Goal: Navigation & Orientation: Understand site structure

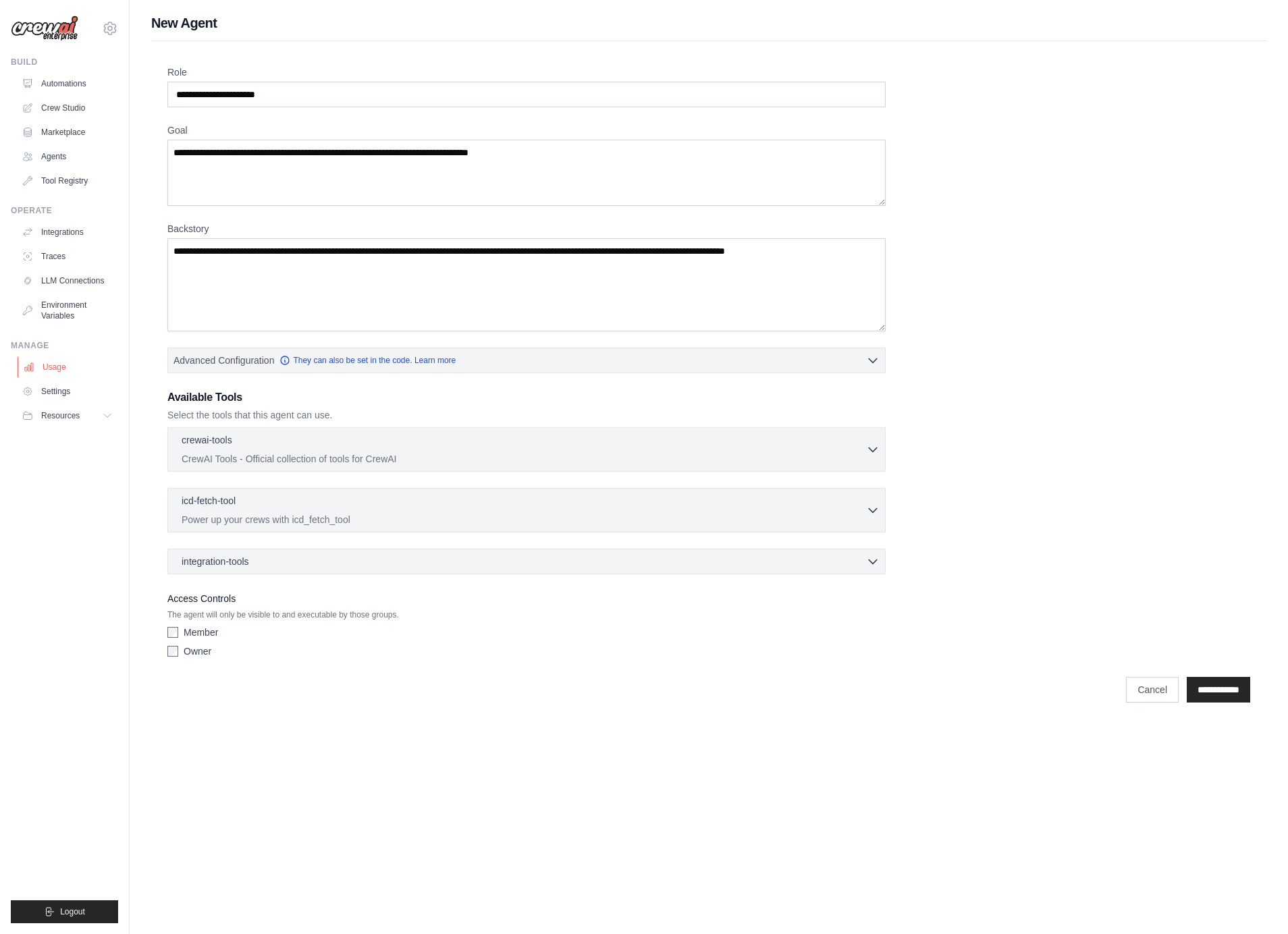
click at [61, 366] on link "Usage" at bounding box center [68, 367] width 102 height 22
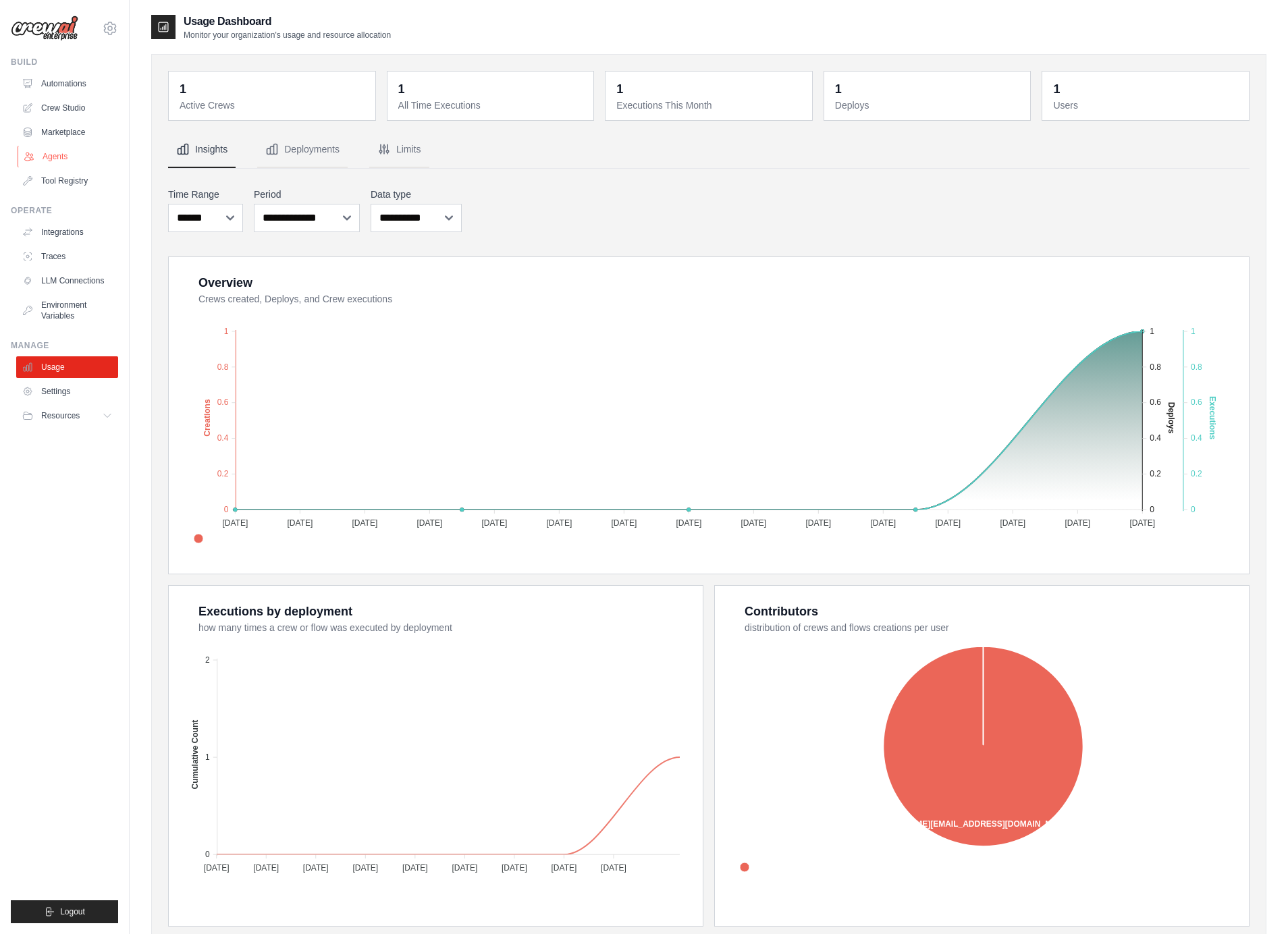
click at [64, 152] on link "Agents" at bounding box center [68, 157] width 102 height 22
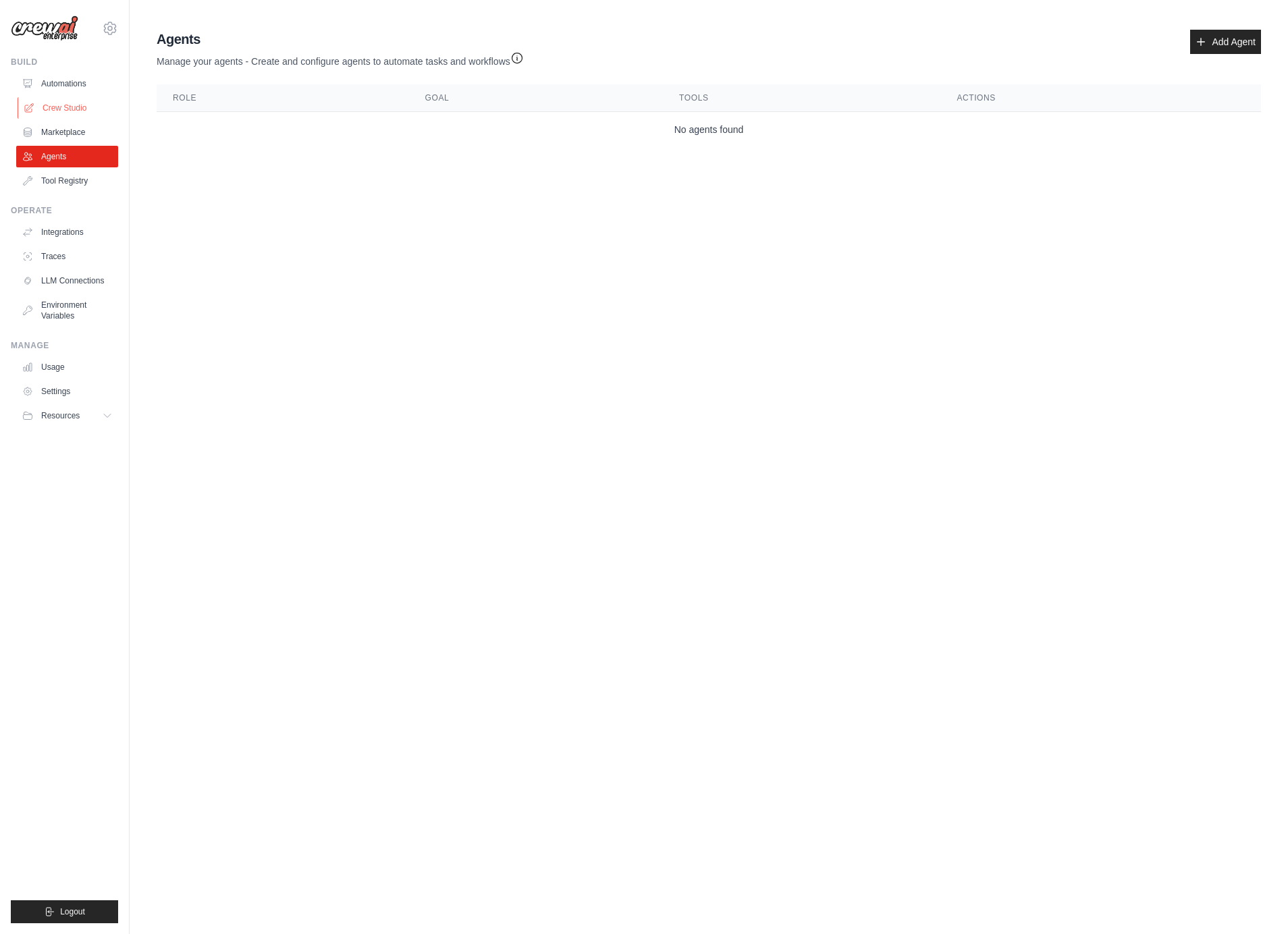
click at [75, 101] on link "Crew Studio" at bounding box center [68, 108] width 102 height 22
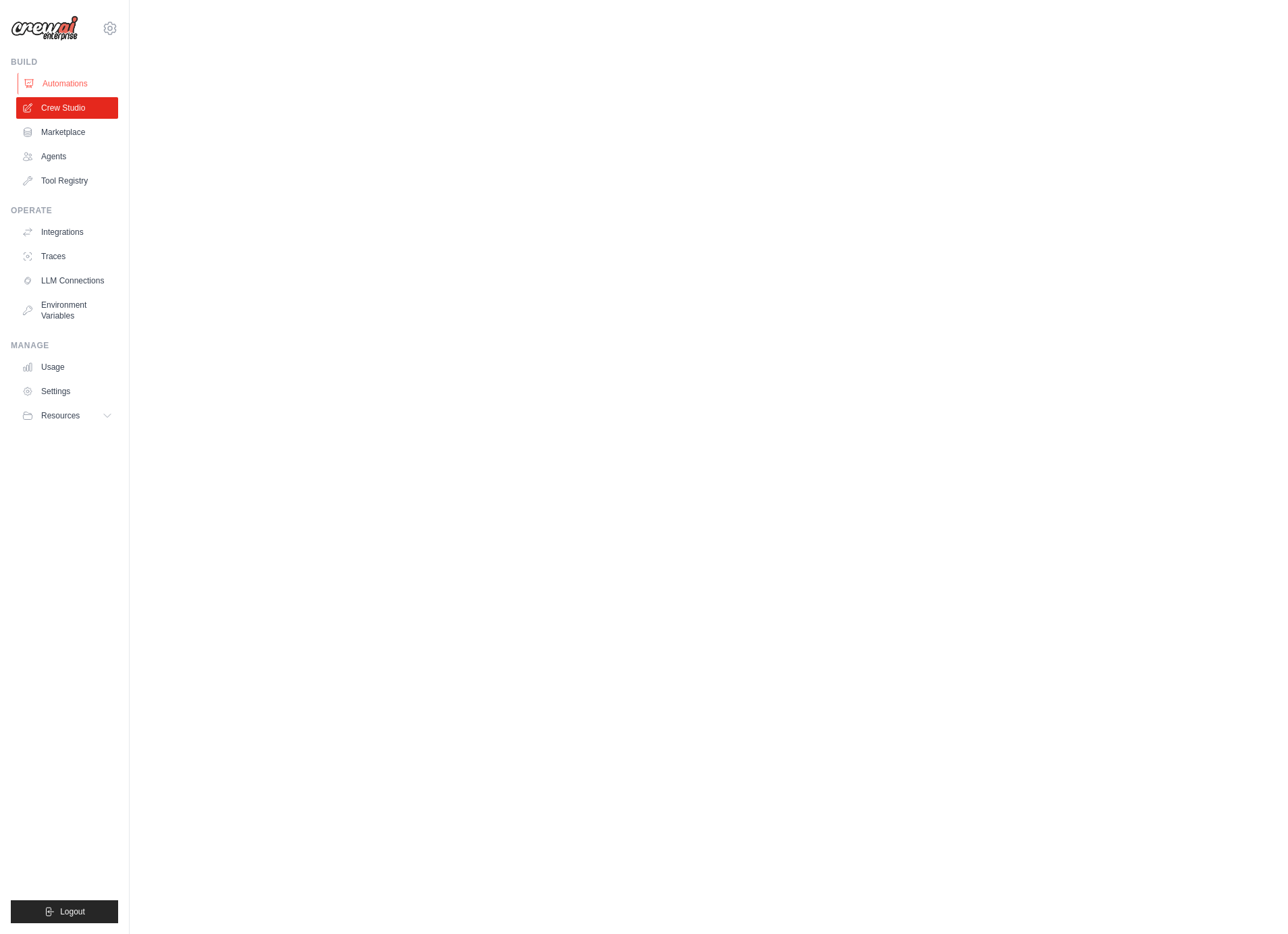
click at [72, 73] on link "Automations" at bounding box center [68, 84] width 102 height 22
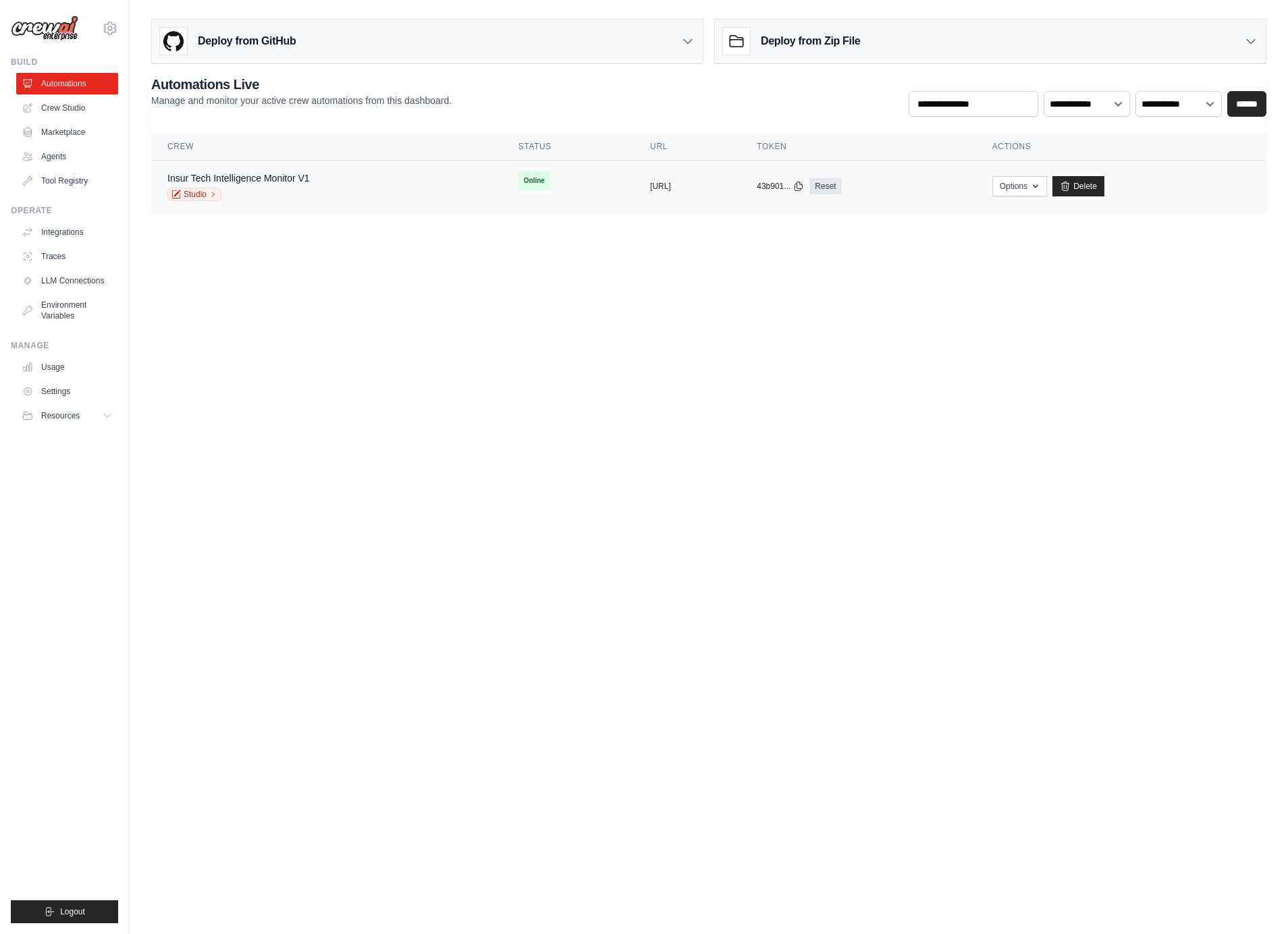
click at [318, 182] on div "Insur Tech Intelligence Monitor V1 Studio" at bounding box center [327, 186] width 318 height 30
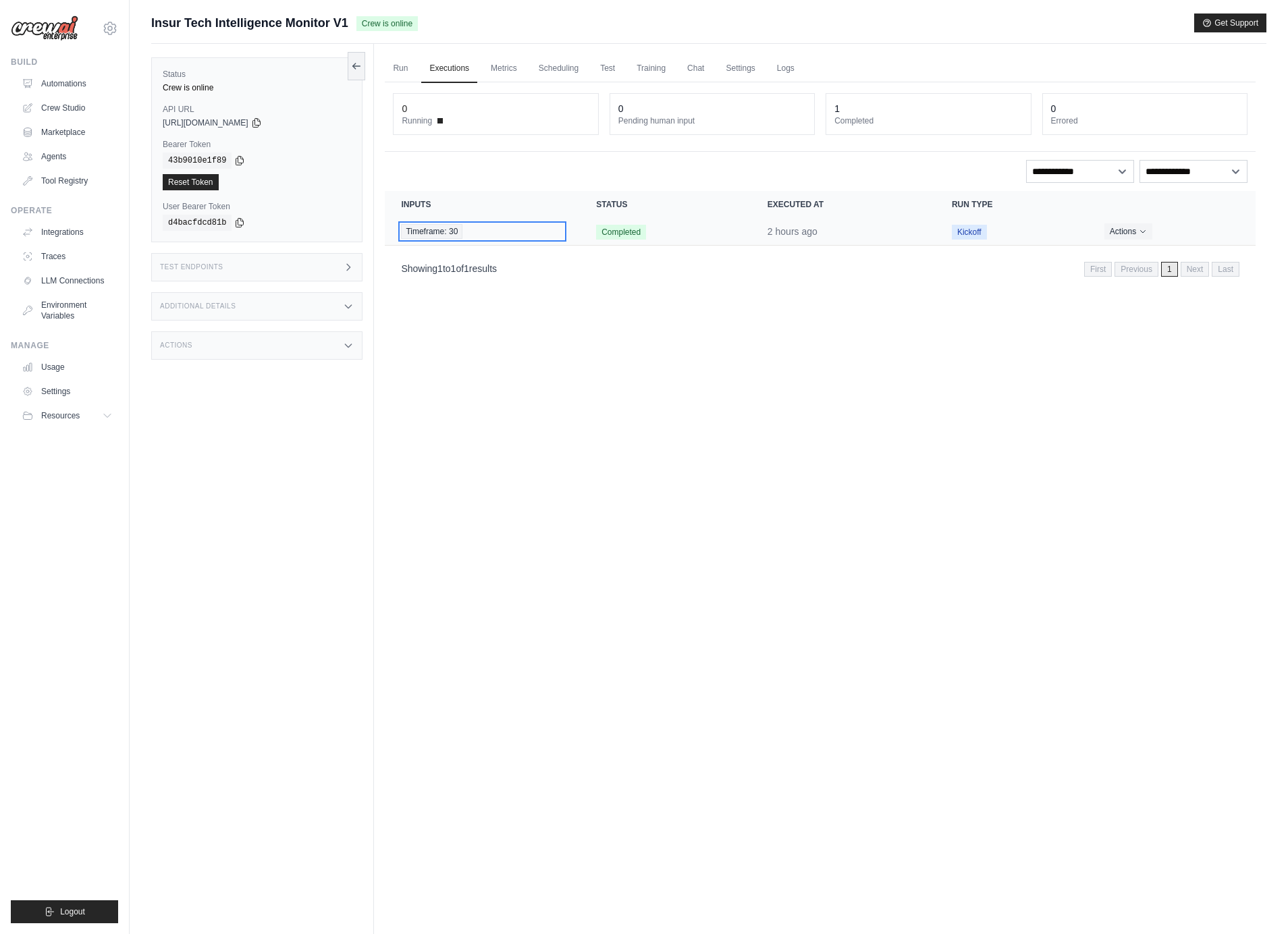
click at [532, 231] on div "Timeframe: 30" at bounding box center [482, 231] width 162 height 15
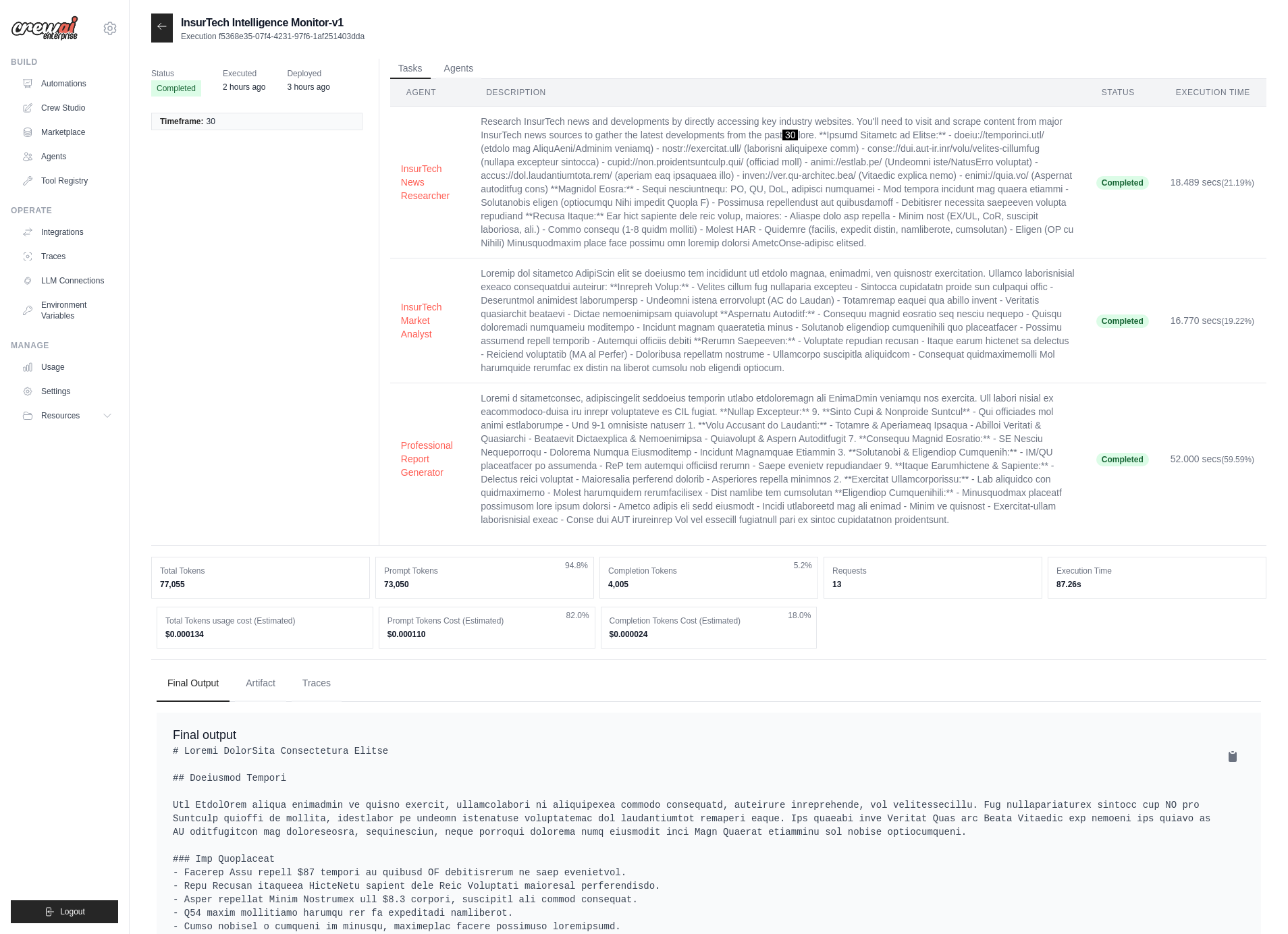
click at [162, 38] on div at bounding box center [162, 27] width 22 height 29
click at [162, 27] on icon at bounding box center [162, 26] width 11 height 11
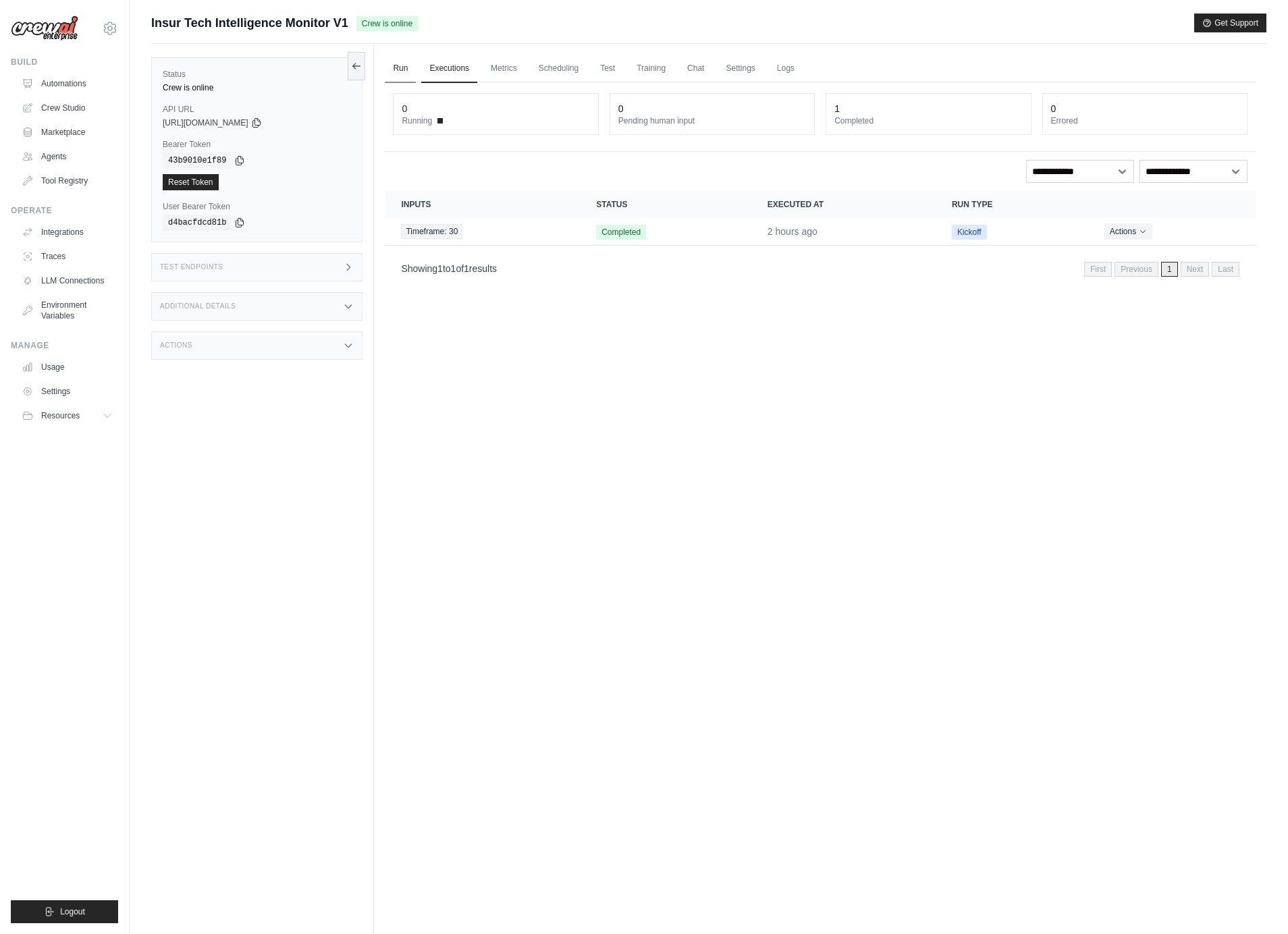
click at [399, 63] on link "Run" at bounding box center [399, 69] width 31 height 28
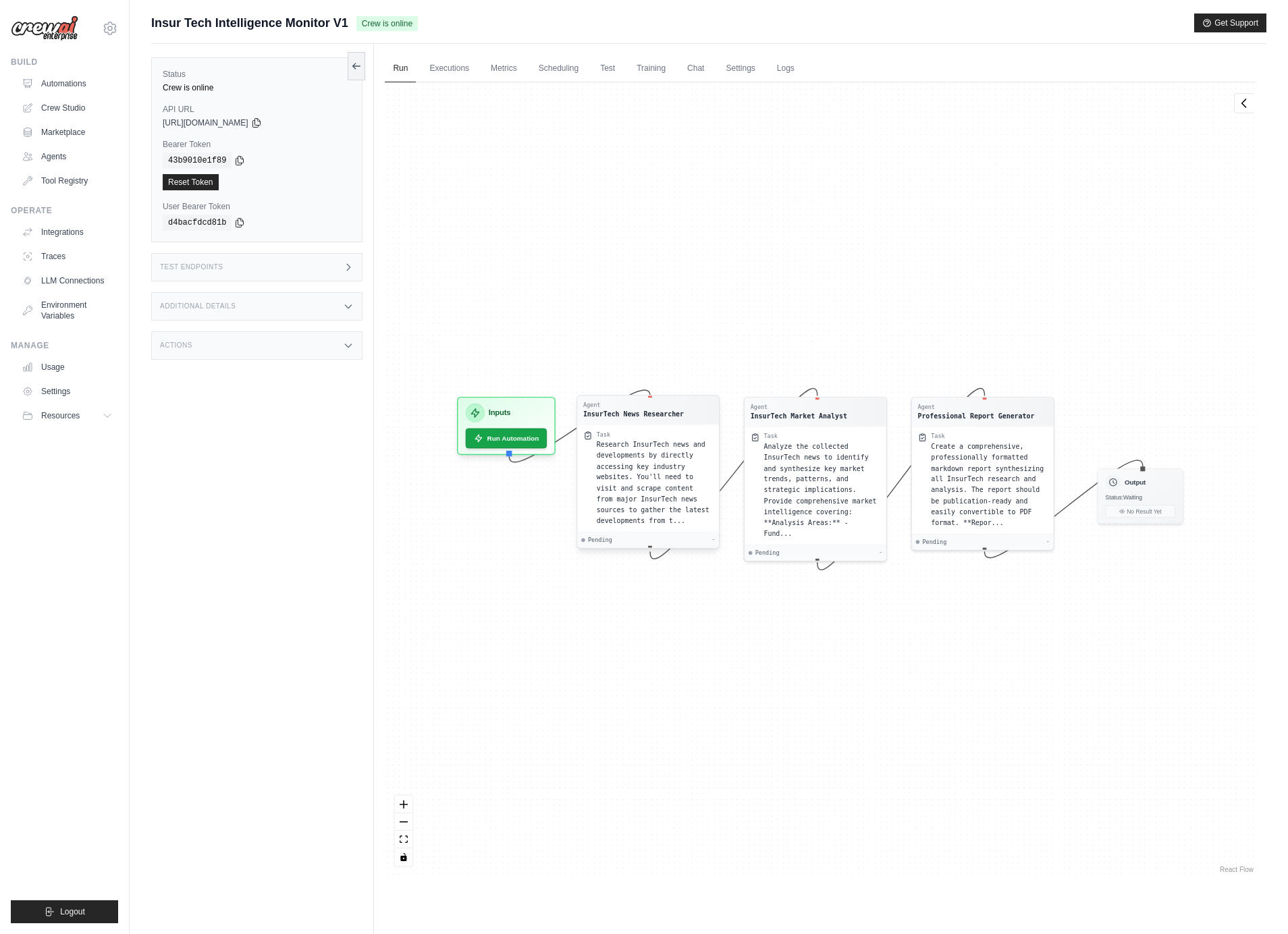
click at [641, 478] on span "Research InsurTech news and developments by directly accessing key industry web…" at bounding box center [653, 482] width 113 height 84
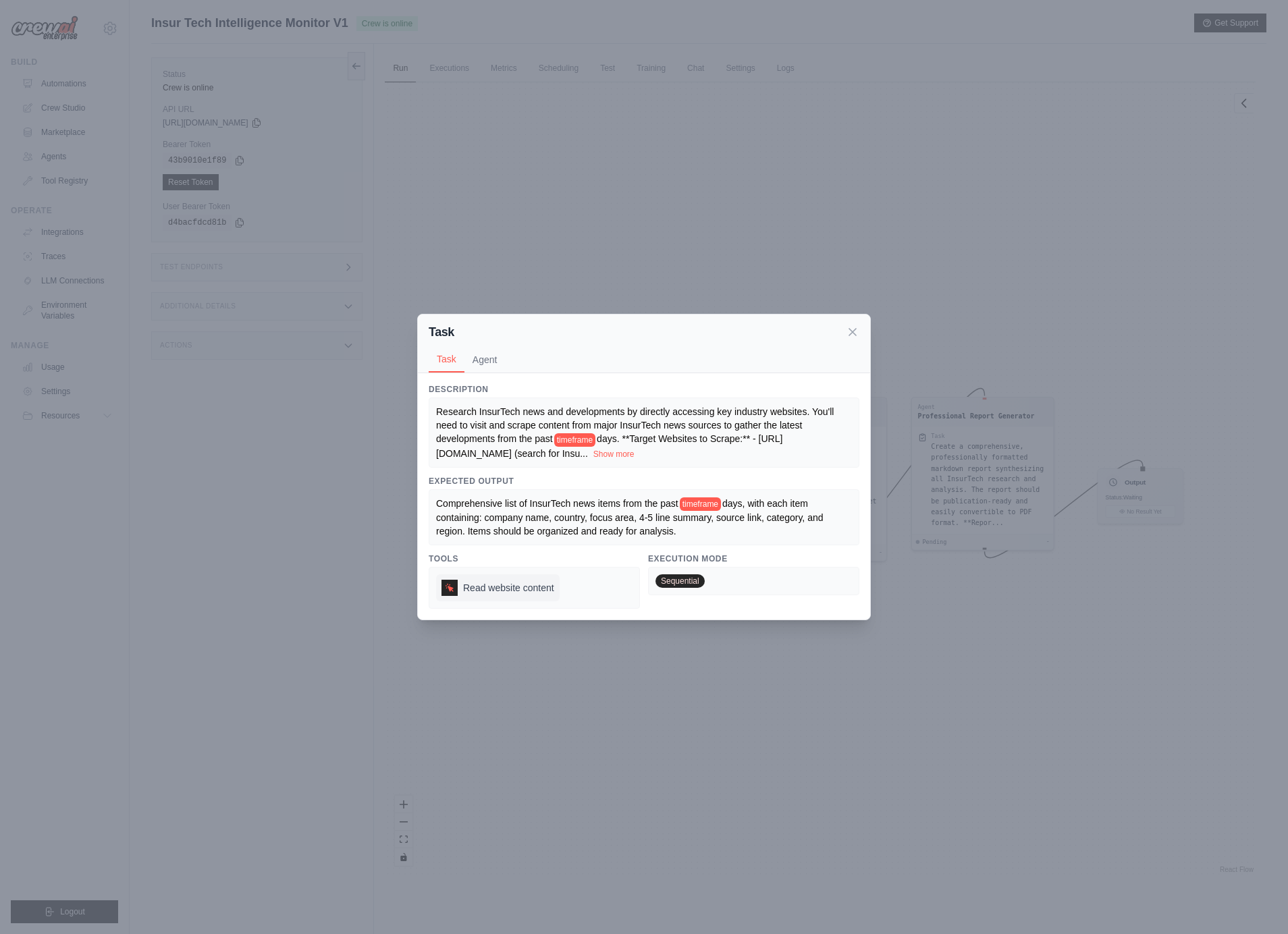
click at [531, 584] on span "Read website content" at bounding box center [509, 588] width 91 height 13
click at [499, 366] on button "Agent" at bounding box center [485, 359] width 41 height 26
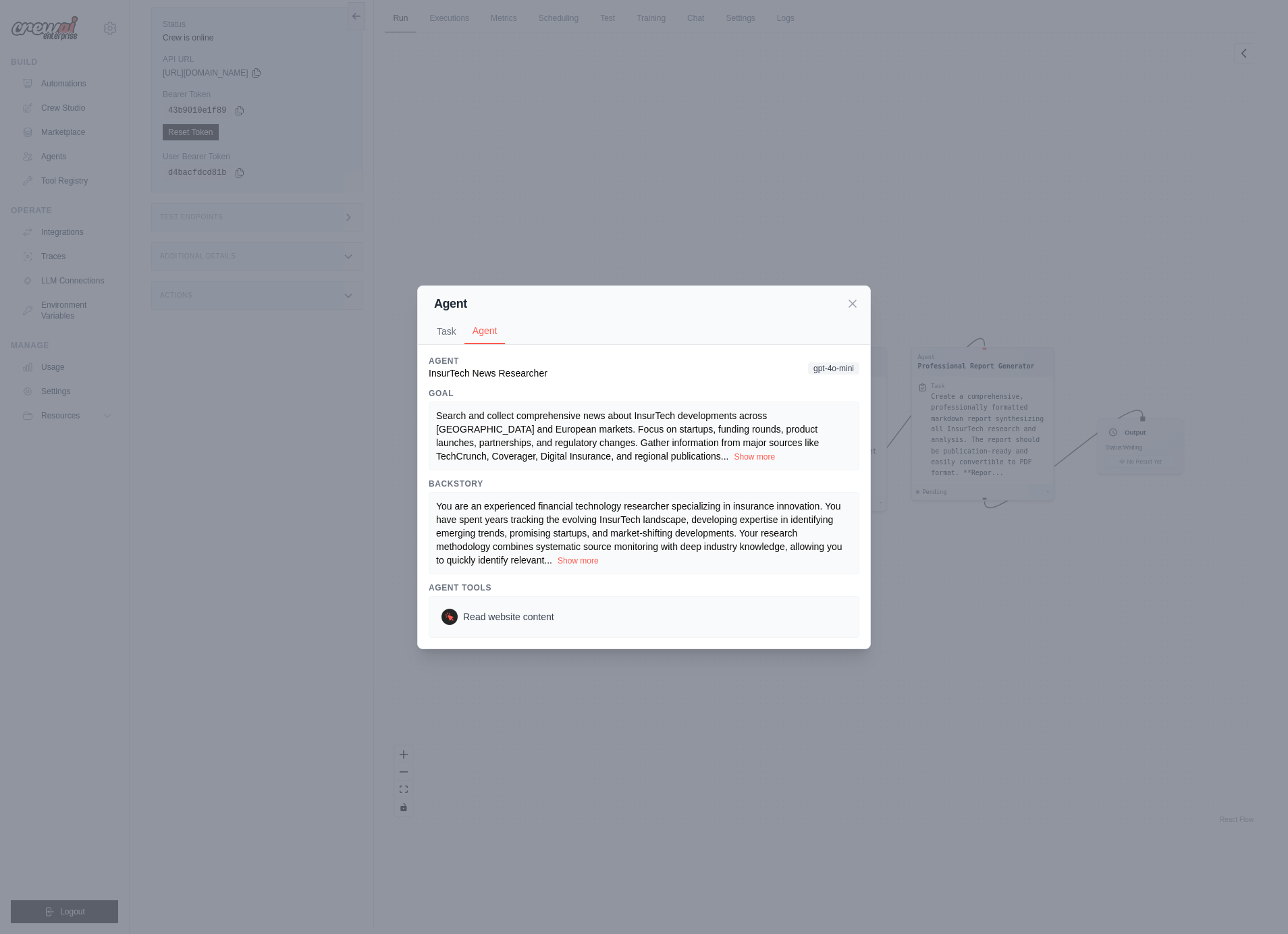
scroll to position [57, 0]
click at [827, 374] on span "gpt-4o-mini" at bounding box center [834, 368] width 51 height 12
click at [852, 304] on icon at bounding box center [853, 303] width 13 height 13
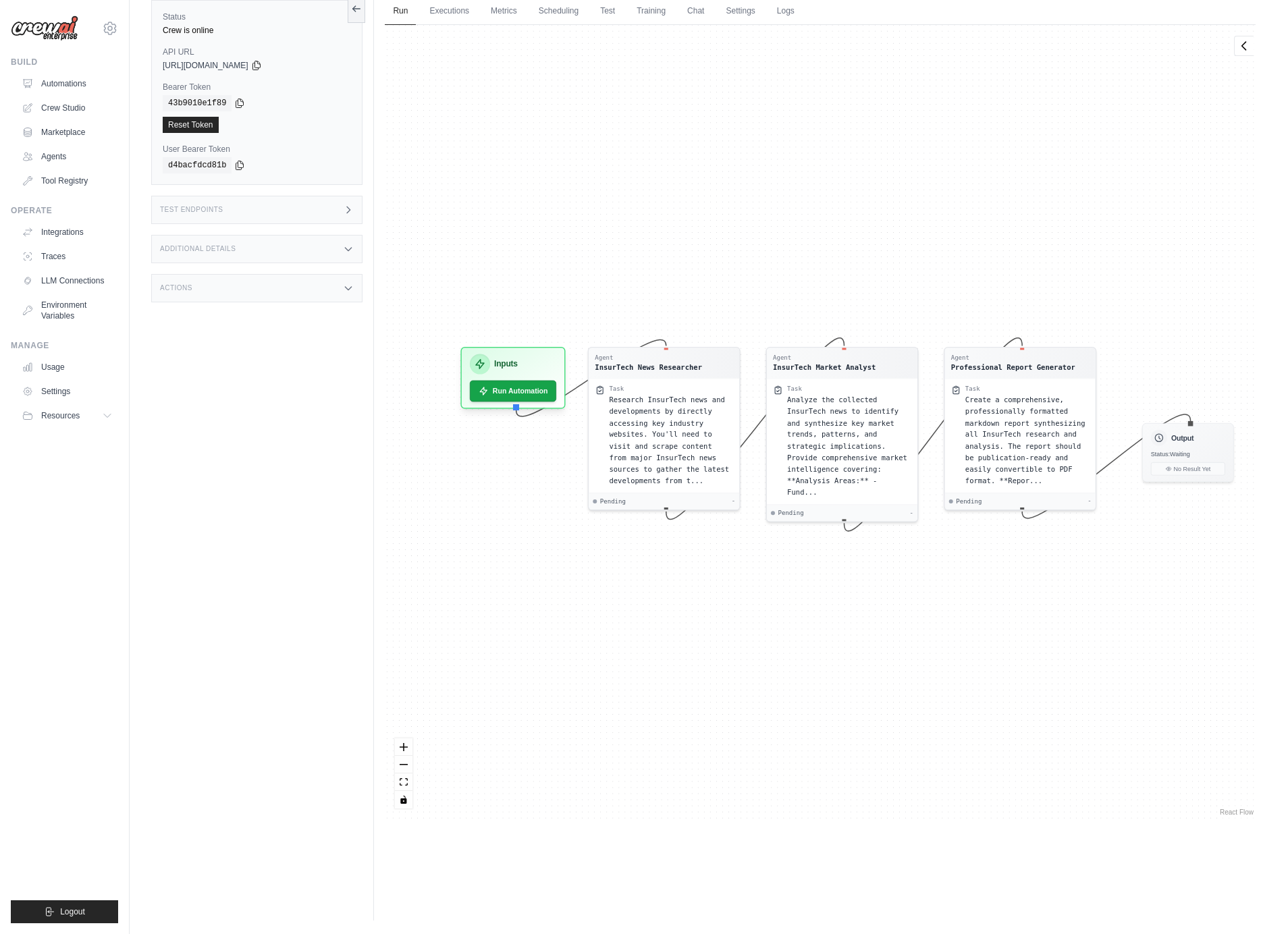
click at [264, 253] on div "Additional Details" at bounding box center [256, 249] width 211 height 28
click at [245, 213] on div "Test Endpoints" at bounding box center [256, 210] width 211 height 28
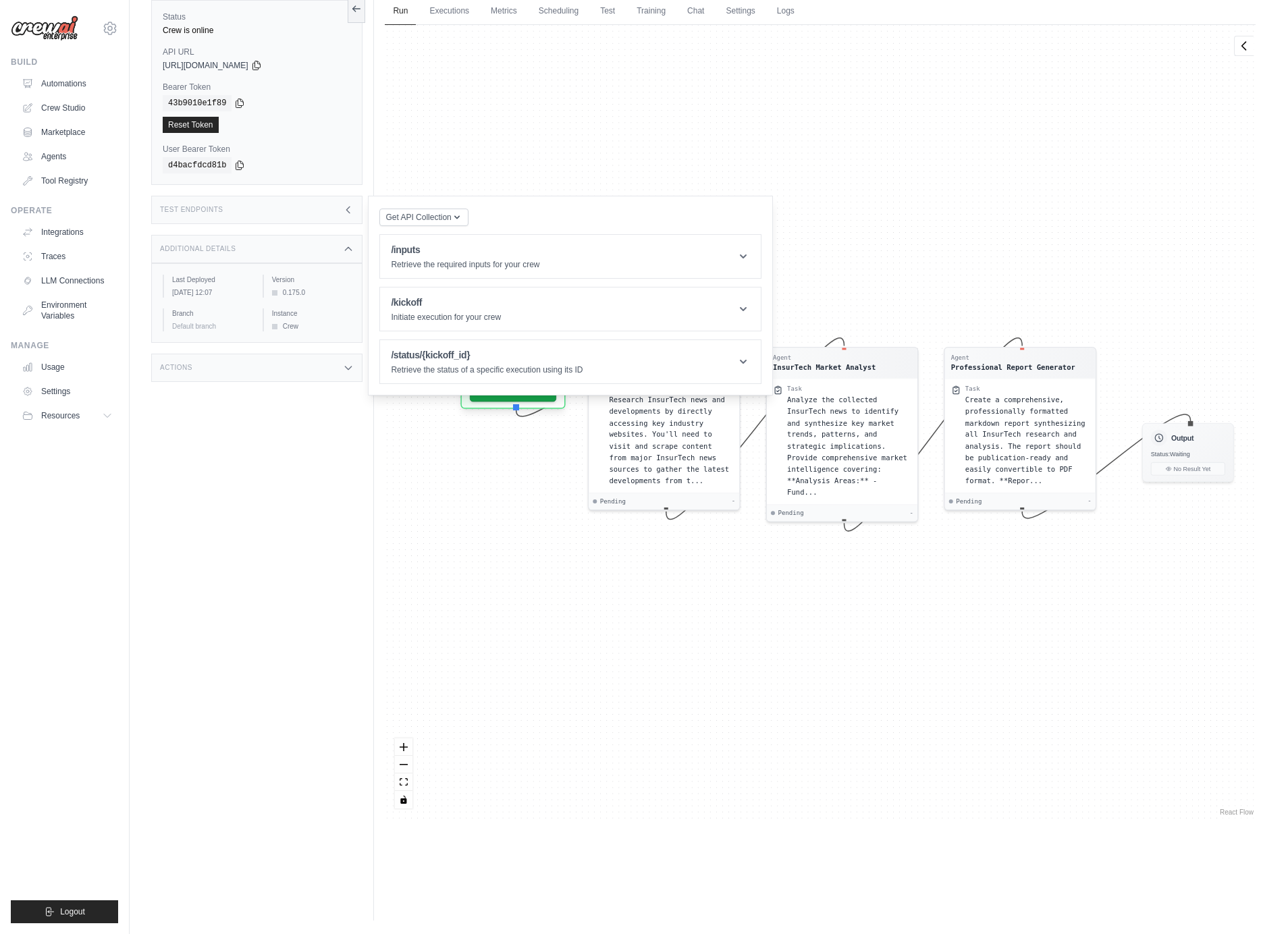
click at [264, 357] on div "Actions" at bounding box center [256, 368] width 211 height 28
click at [276, 659] on div "Status Crew is online API URL copied https://insurtech-intelligence-monitor-v1-…" at bounding box center [262, 453] width 223 height 934
click at [276, 658] on div "Status Crew is online API URL copied https://insurtech-intelligence-monitor-v1-…" at bounding box center [262, 453] width 223 height 934
click at [557, 97] on div "Agent InsurTech News Researcher Task Research InsurTech news and developments b…" at bounding box center [820, 422] width 871 height 794
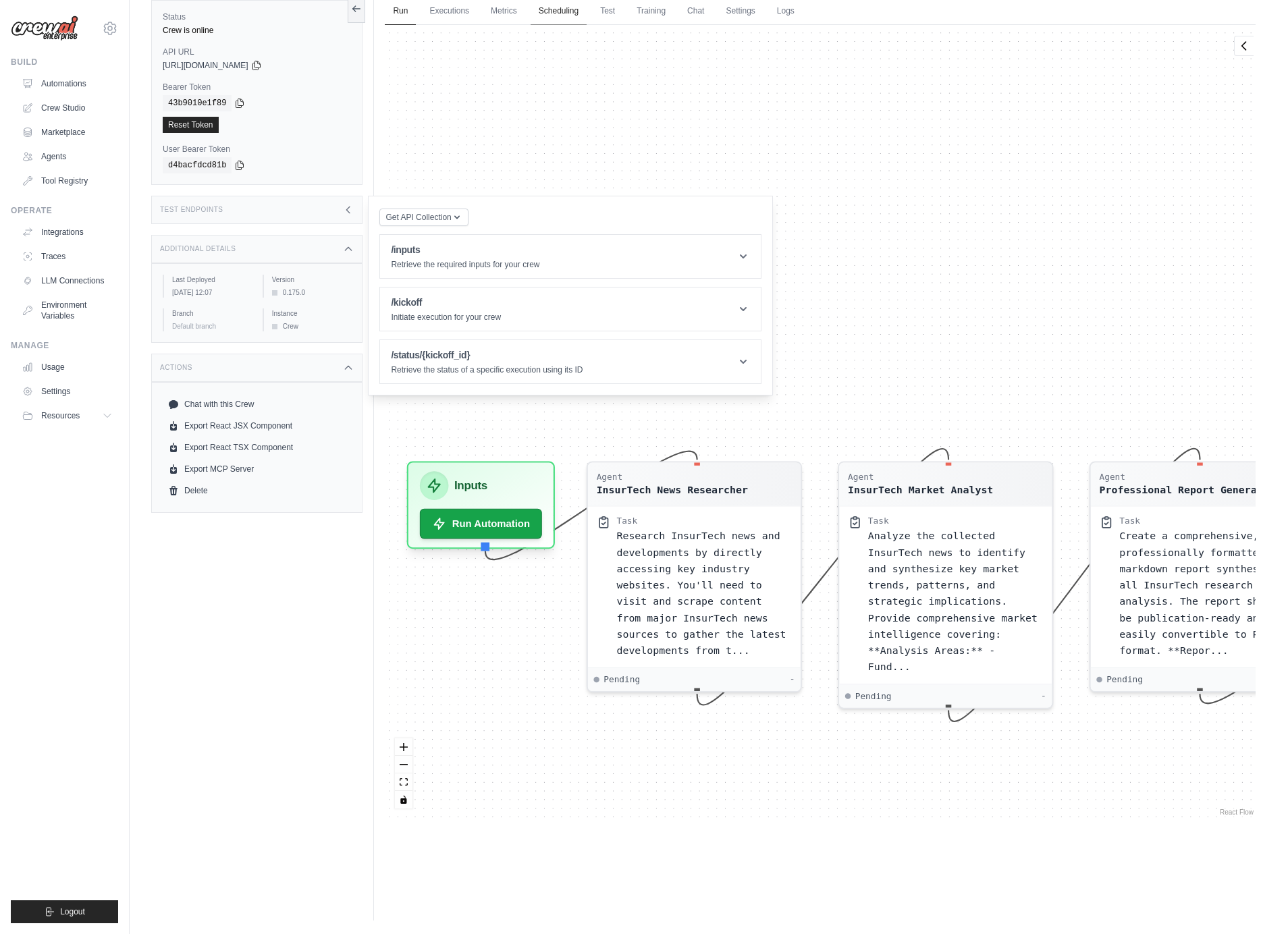
click at [559, 11] on link "Scheduling" at bounding box center [559, 12] width 56 height 28
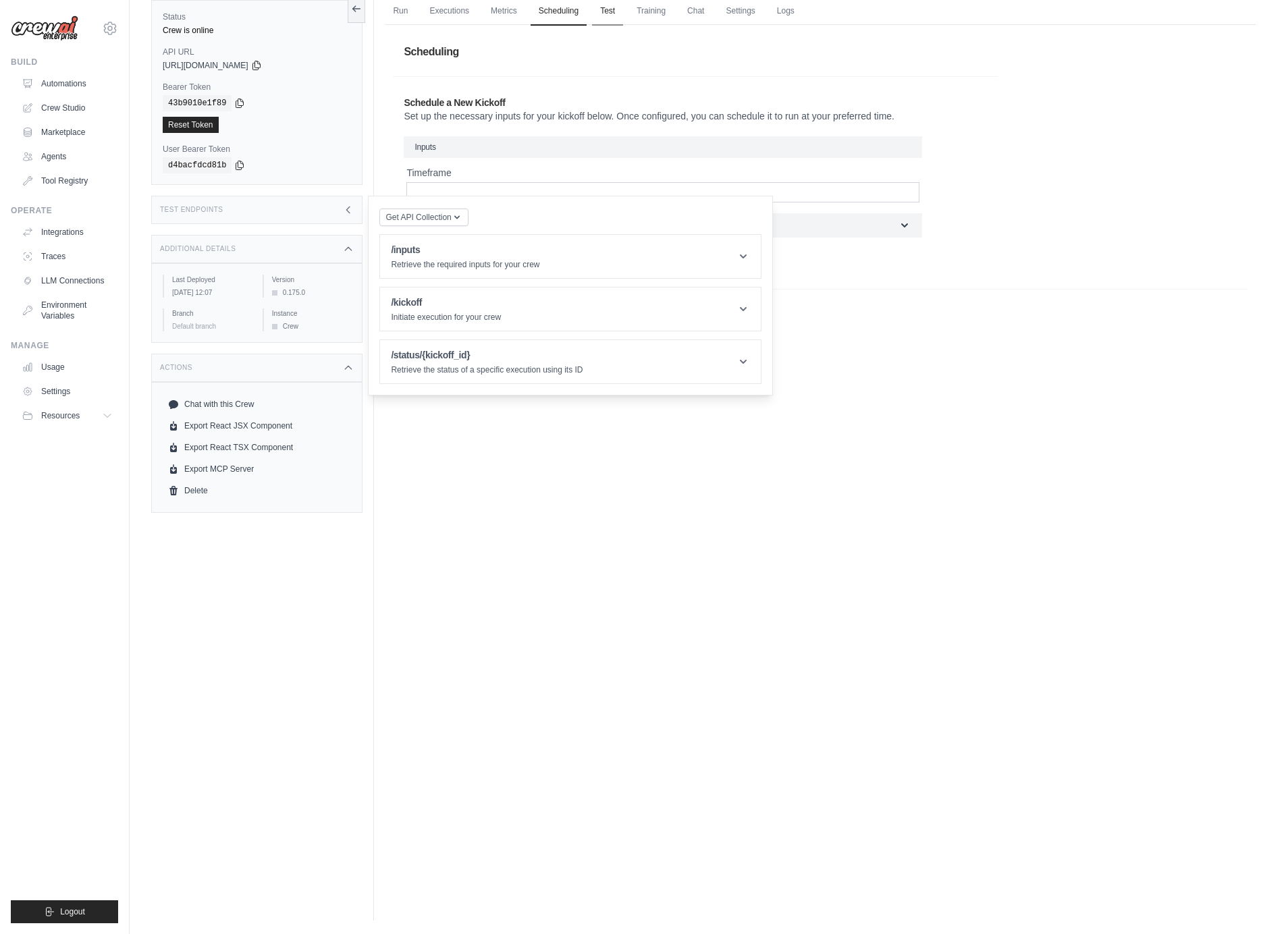
click at [608, 8] on link "Test" at bounding box center [607, 12] width 31 height 28
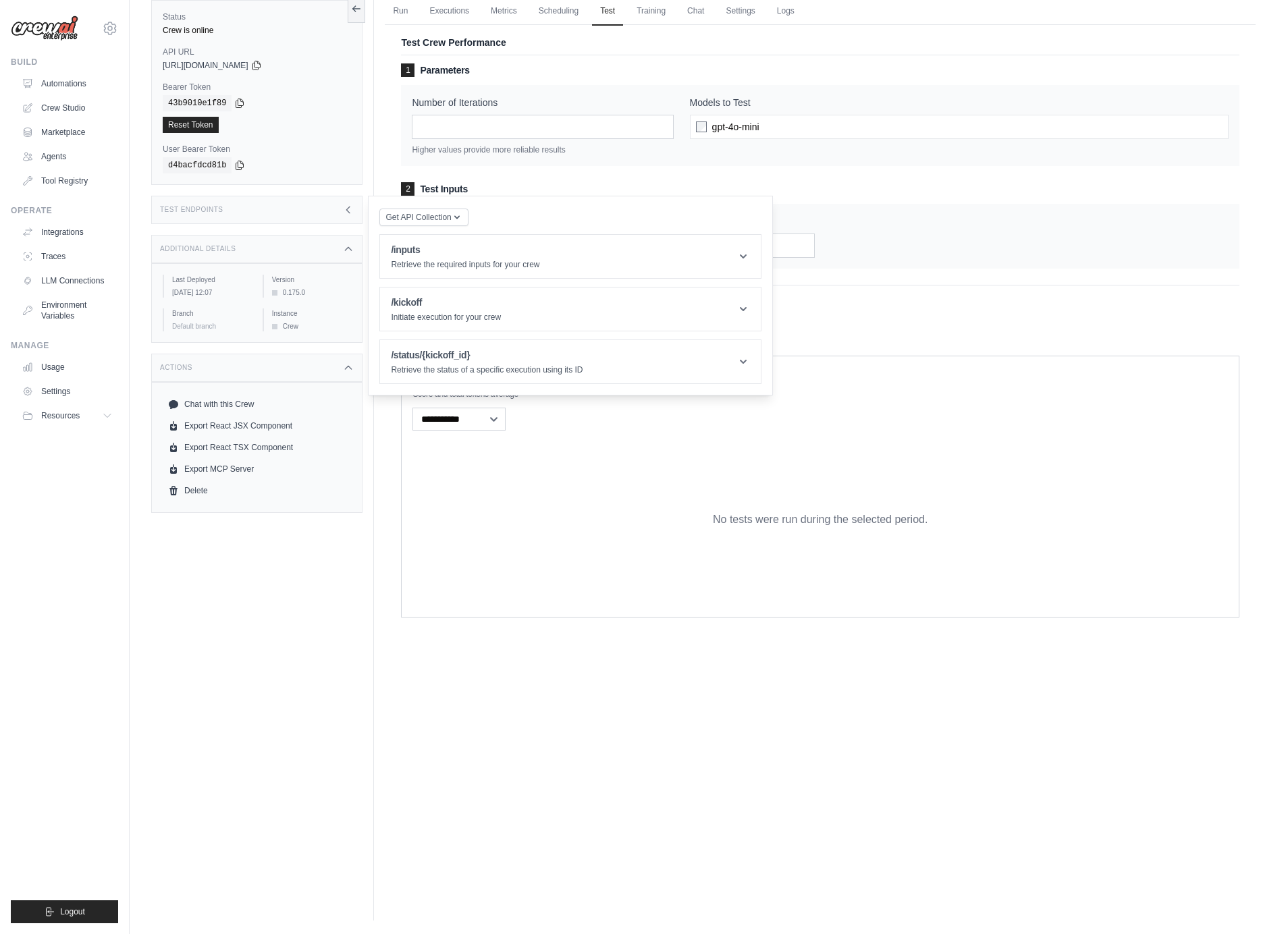
click at [339, 217] on div "Test Endpoints" at bounding box center [256, 210] width 211 height 28
click at [765, 9] on ul "Run Executions Metrics Scheduling Test Training Chat Settings Logs" at bounding box center [820, 11] width 871 height 27
click at [744, 12] on link "Settings" at bounding box center [740, 12] width 46 height 28
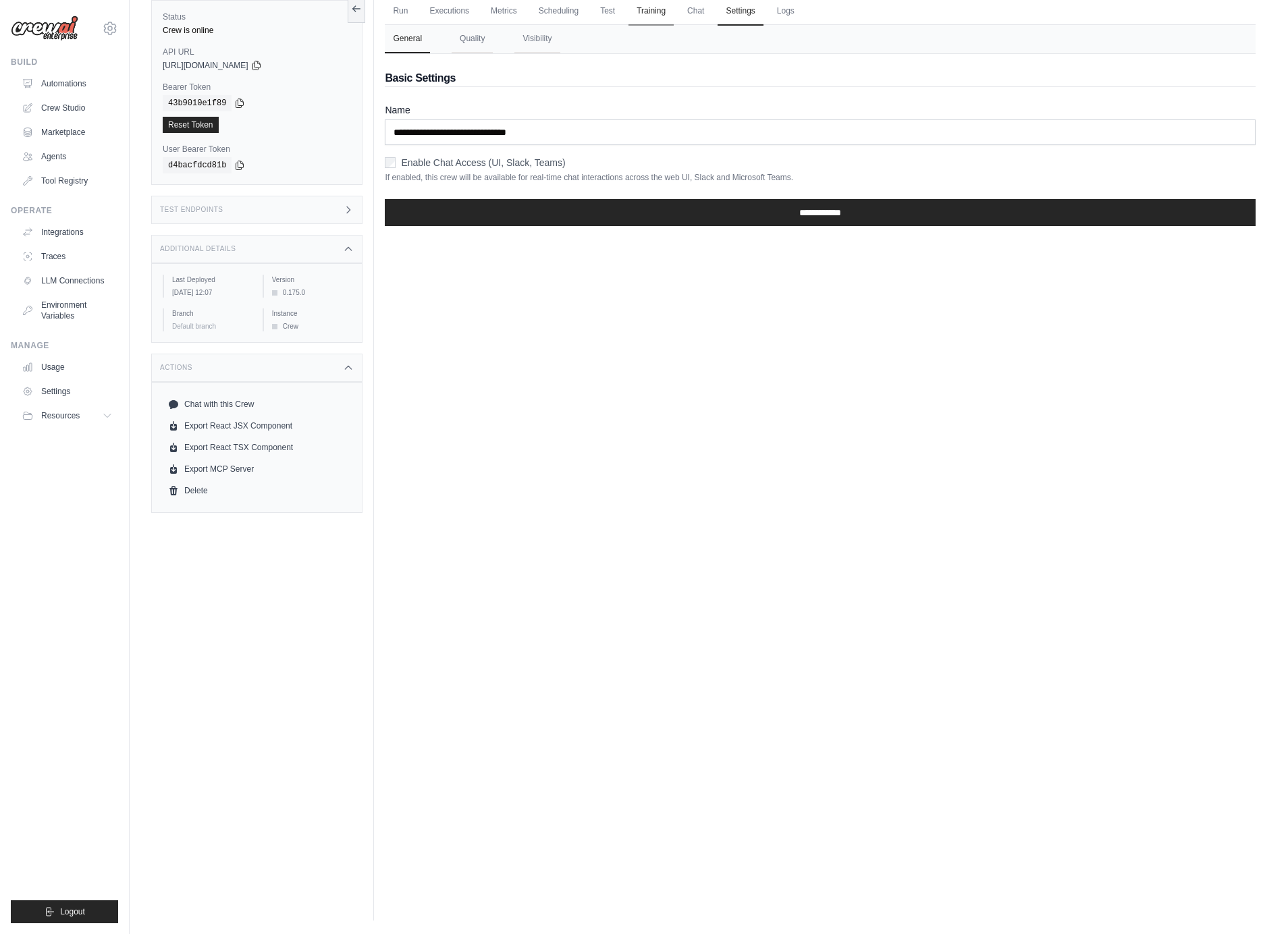
click at [652, 13] on link "Training" at bounding box center [651, 12] width 46 height 28
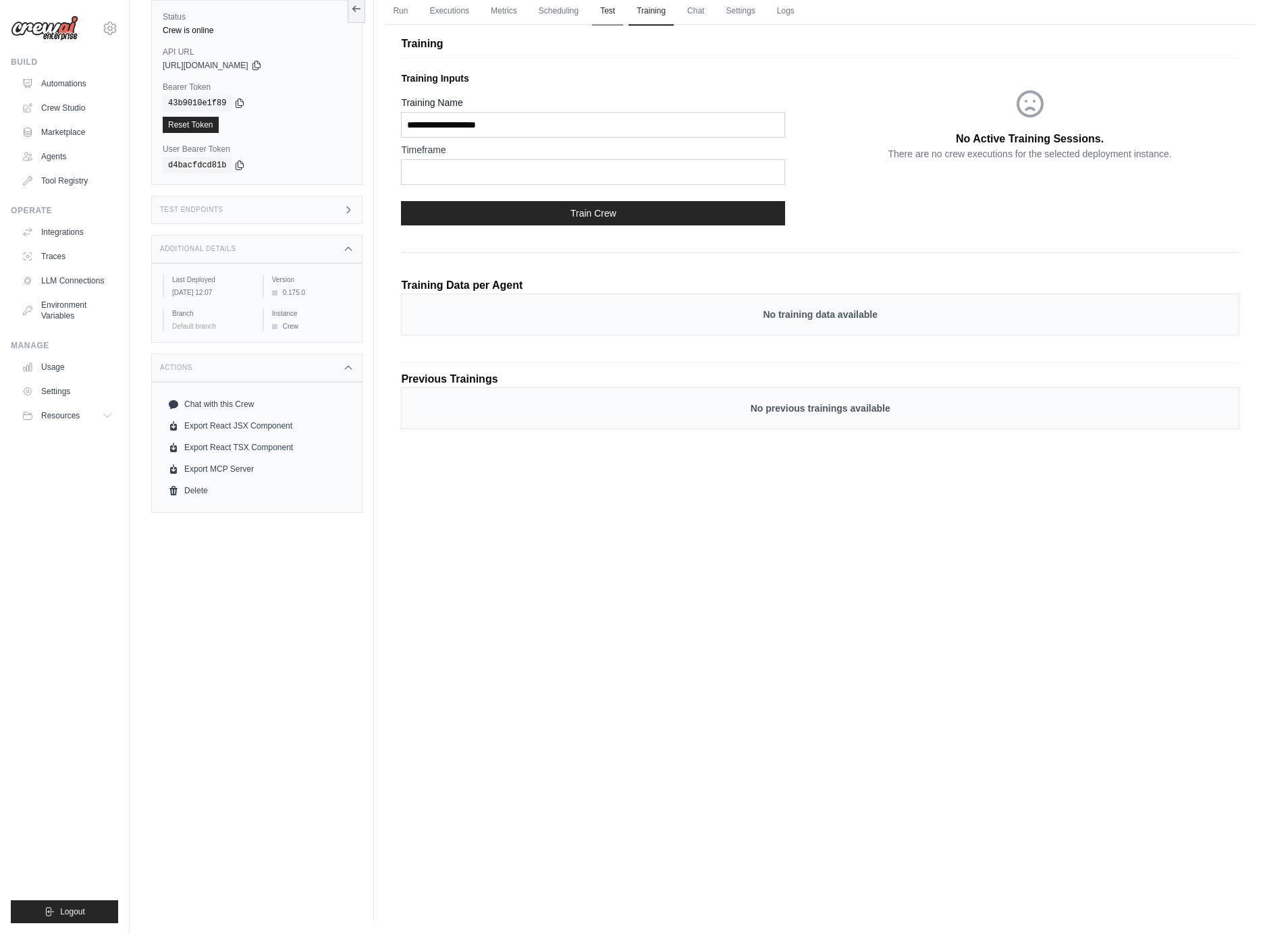
click at [606, 12] on link "Test" at bounding box center [607, 12] width 31 height 28
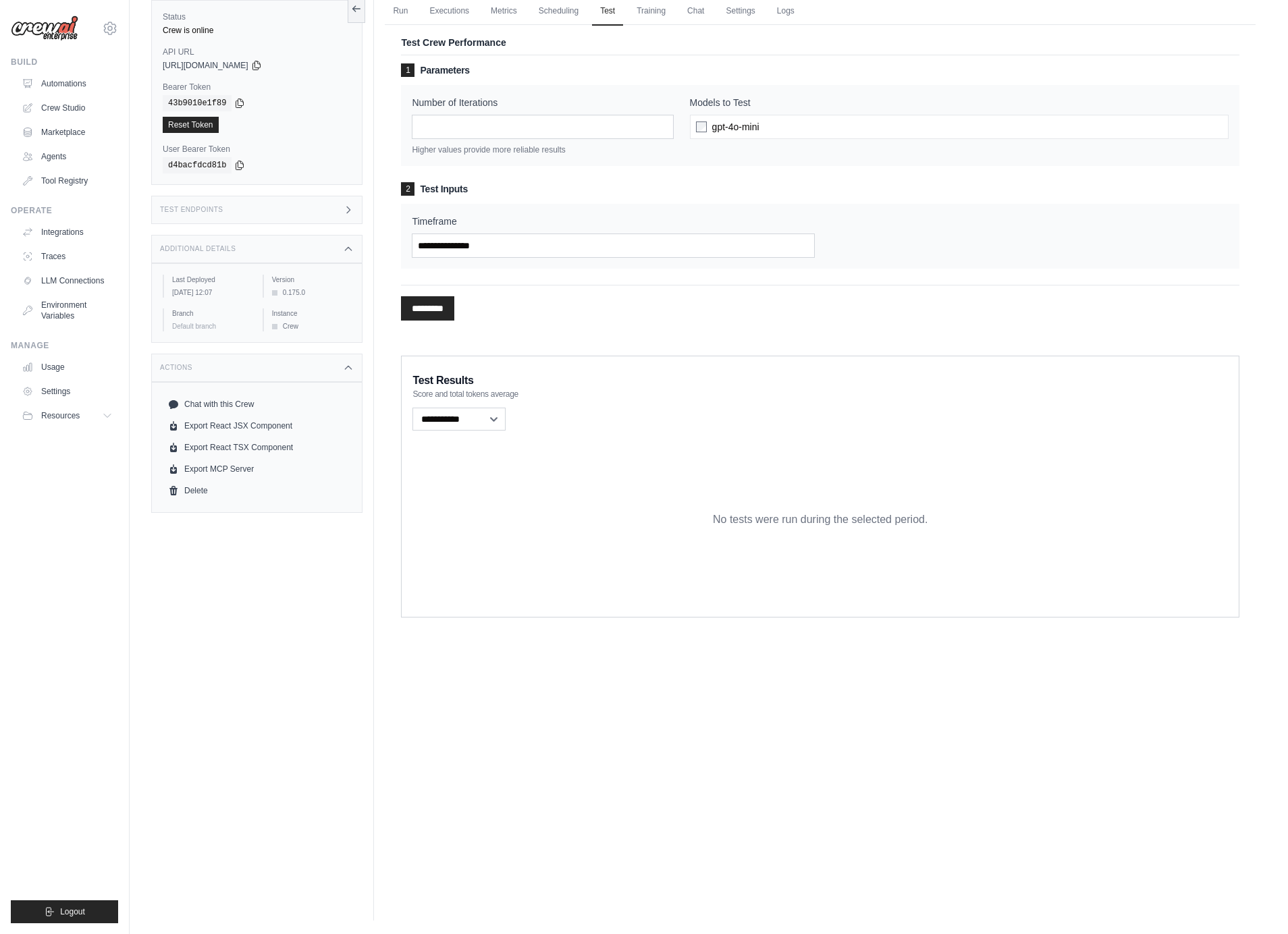
click at [753, 130] on span "gpt-4o-mini" at bounding box center [735, 127] width 47 height 13
click at [556, 21] on link "Scheduling" at bounding box center [559, 12] width 56 height 28
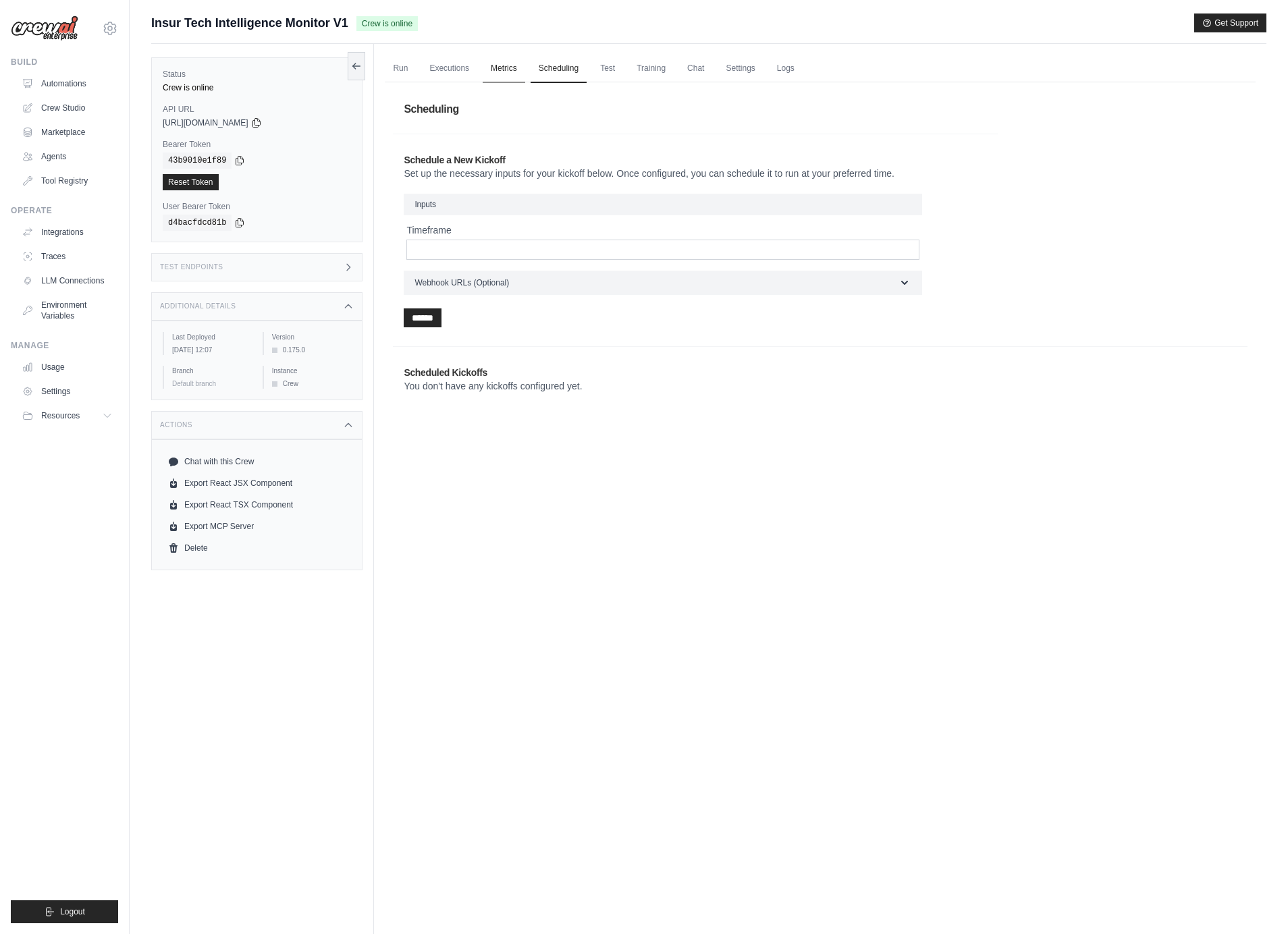
click at [502, 71] on link "Metrics" at bounding box center [503, 69] width 42 height 28
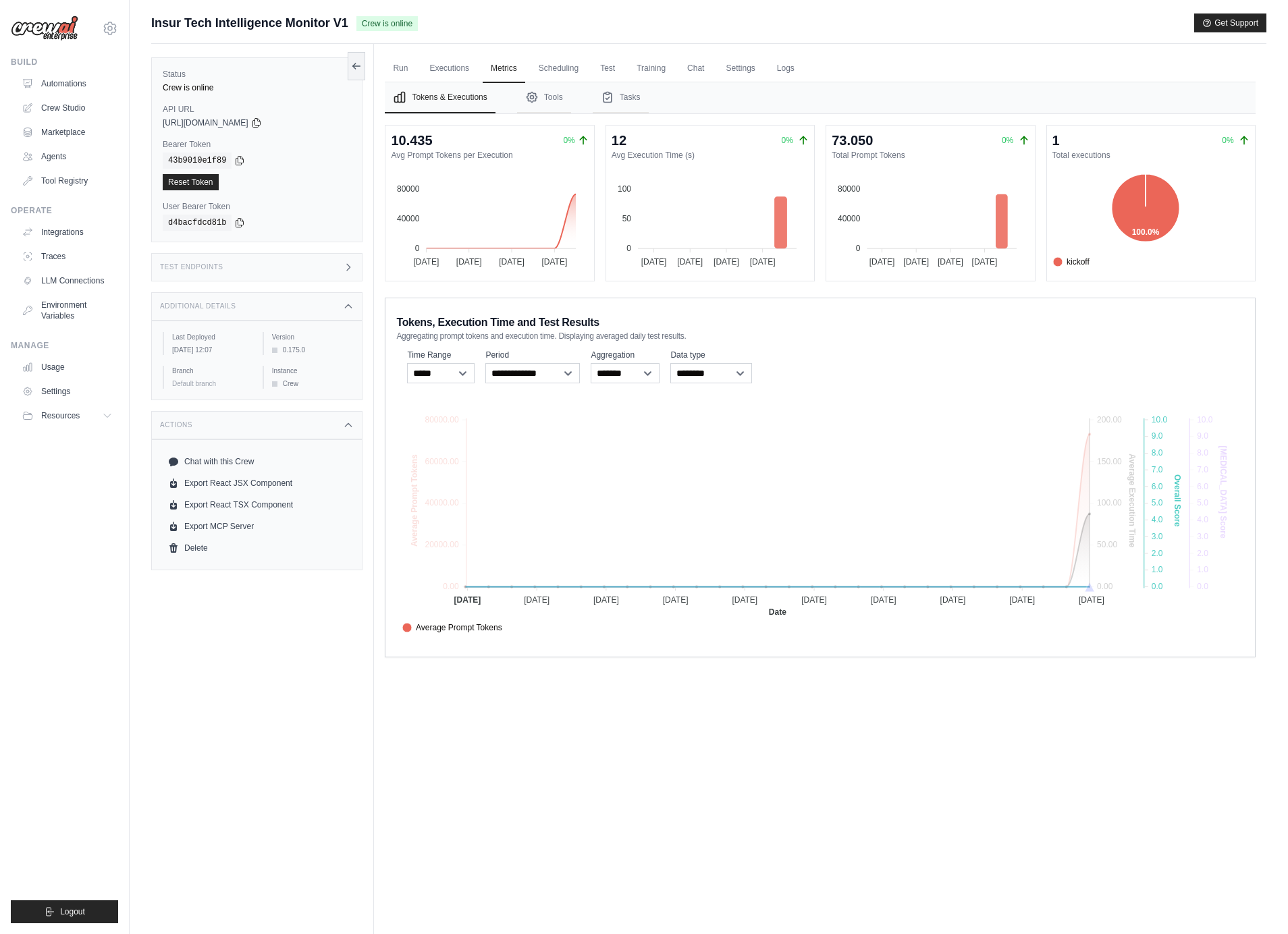
click at [437, 651] on span "Score" at bounding box center [419, 657] width 35 height 12
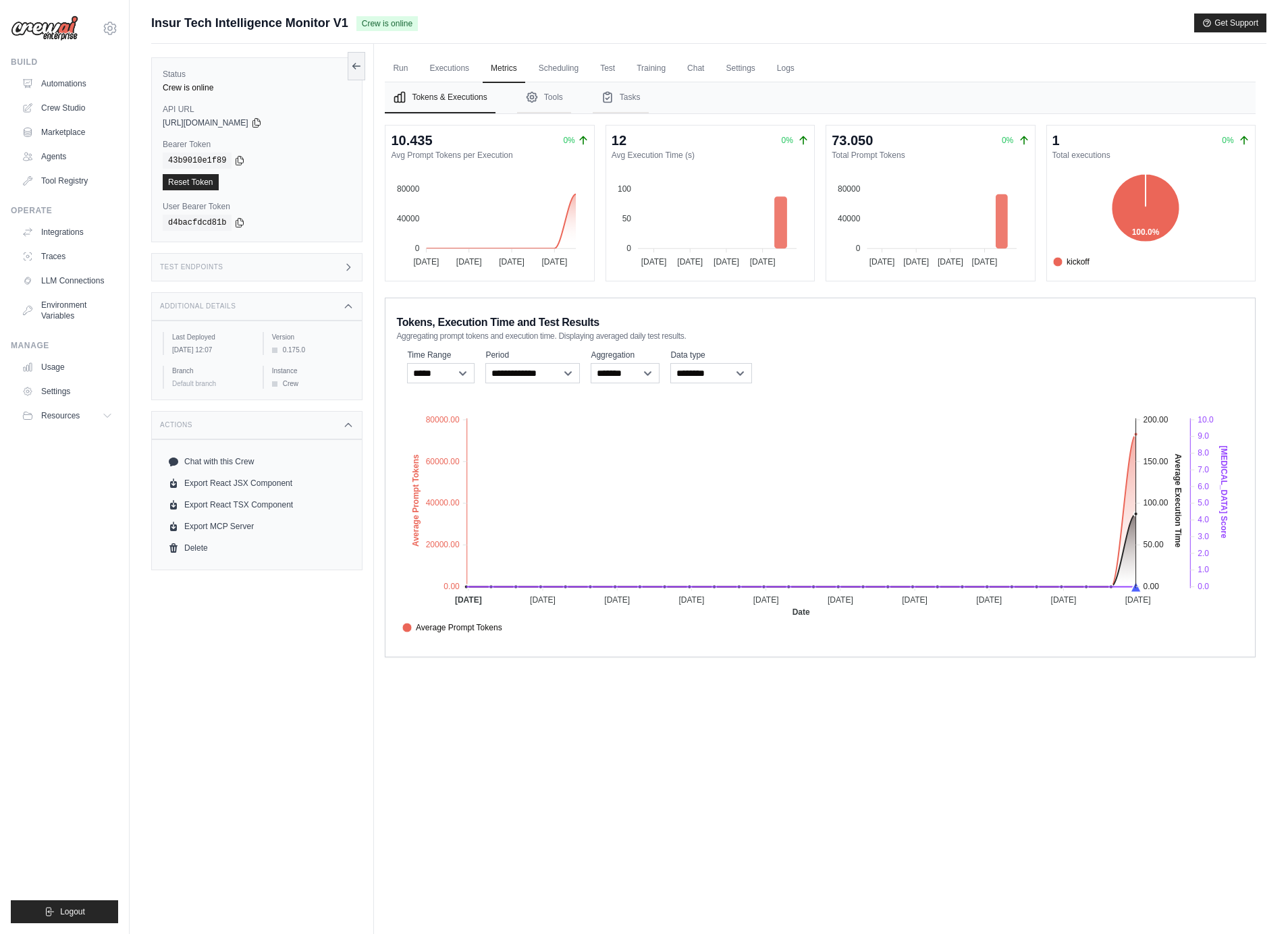
click at [437, 651] on span "Score" at bounding box center [419, 657] width 35 height 12
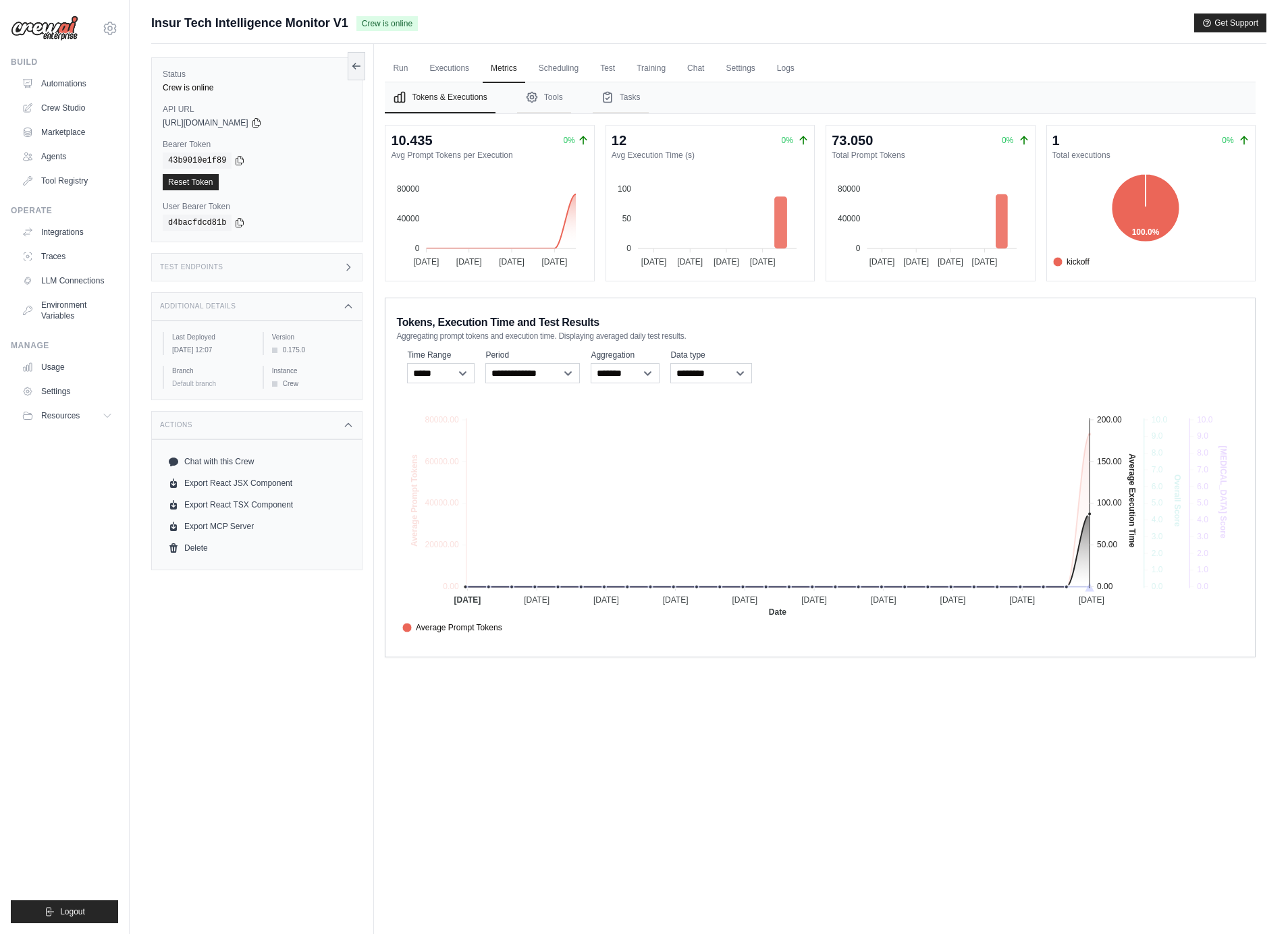
click at [504, 636] on span "Average Execution Time" at bounding box center [453, 642] width 101 height 12
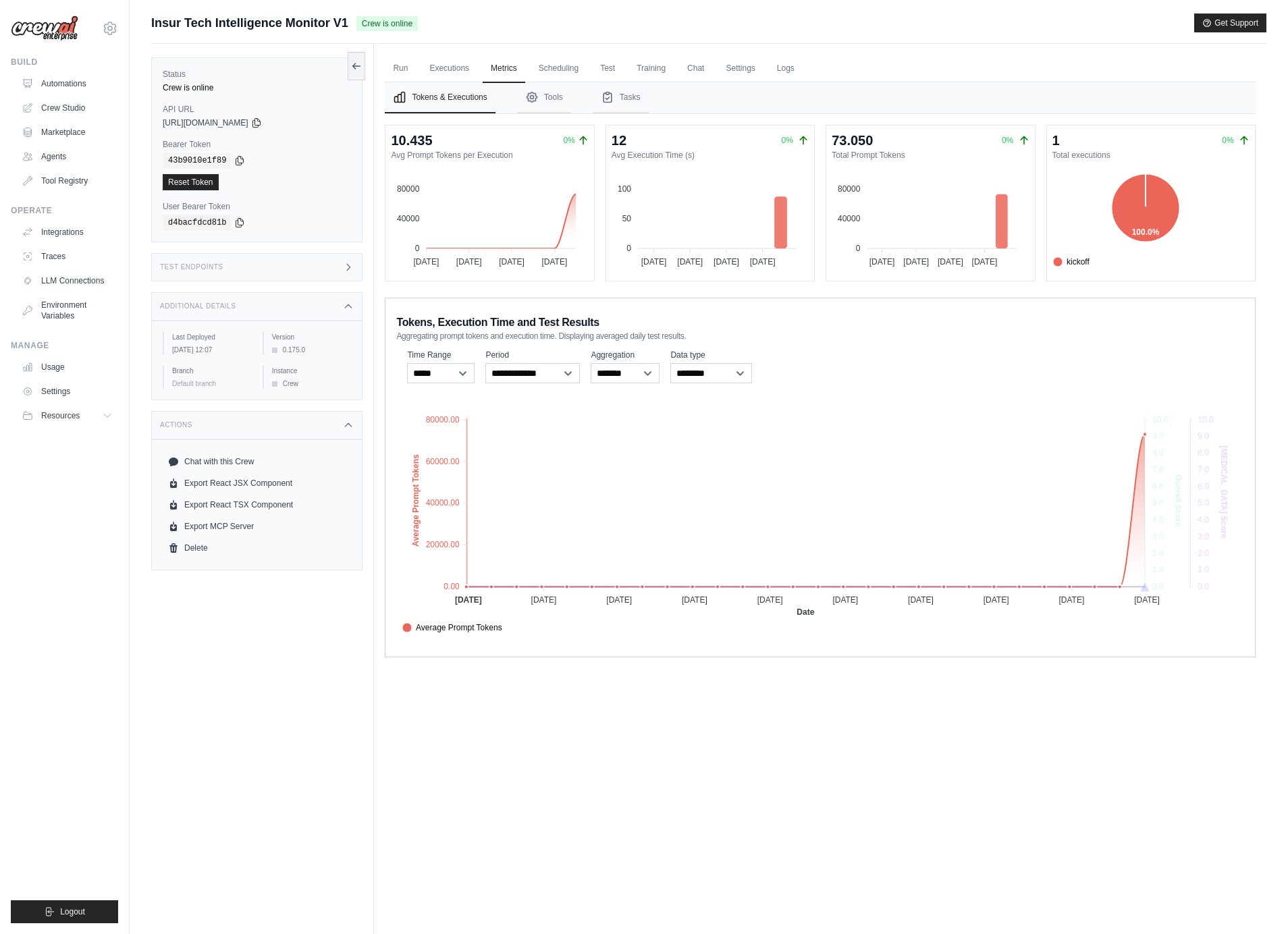
click at [675, 632] on div "Average Prompt Tokens" at bounding box center [821, 627] width 837 height 12
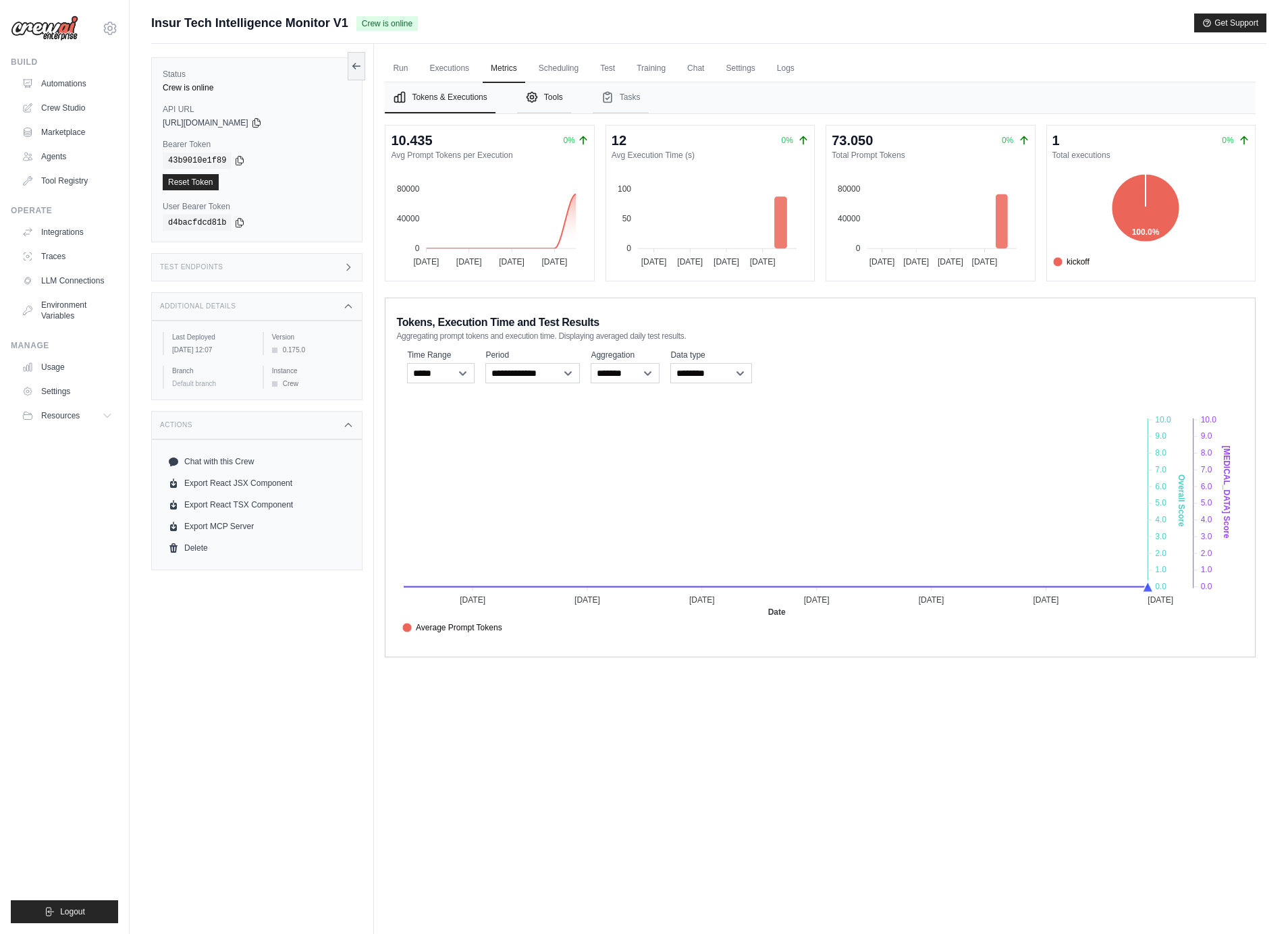
click at [549, 100] on button "Tools" at bounding box center [544, 97] width 54 height 31
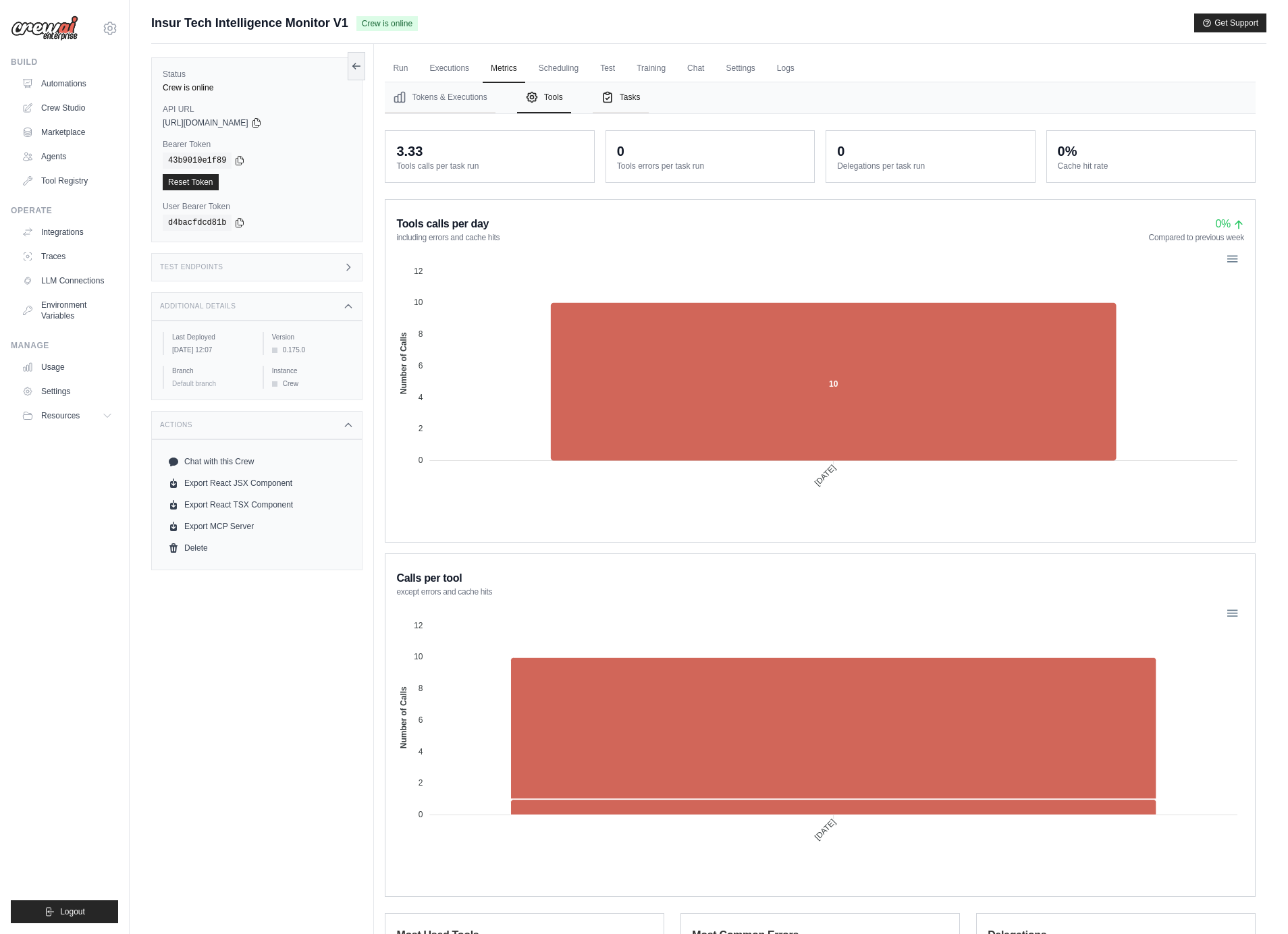
click at [598, 96] on button "Tasks" at bounding box center [621, 97] width 56 height 31
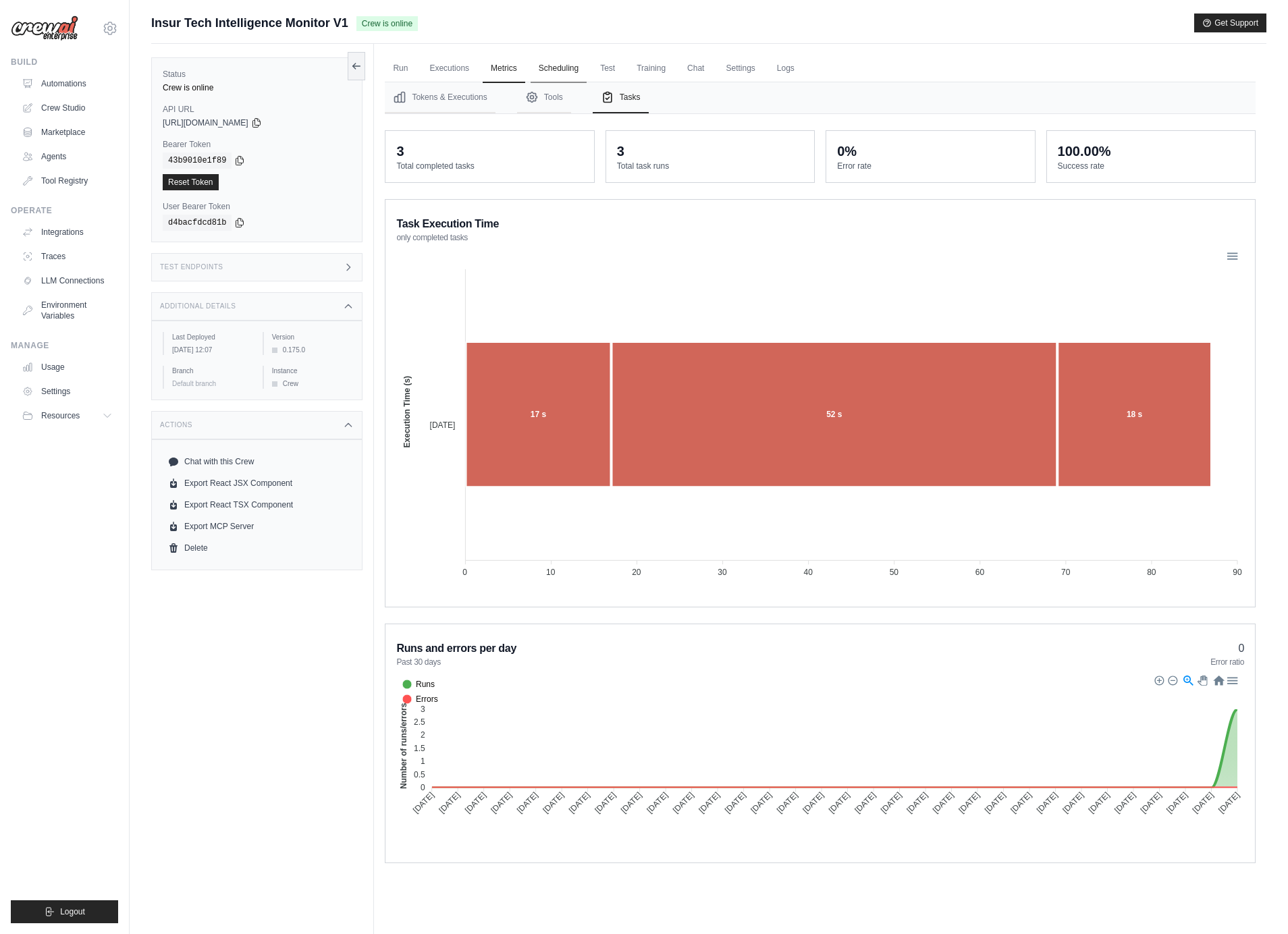
click at [563, 67] on link "Scheduling" at bounding box center [559, 69] width 56 height 28
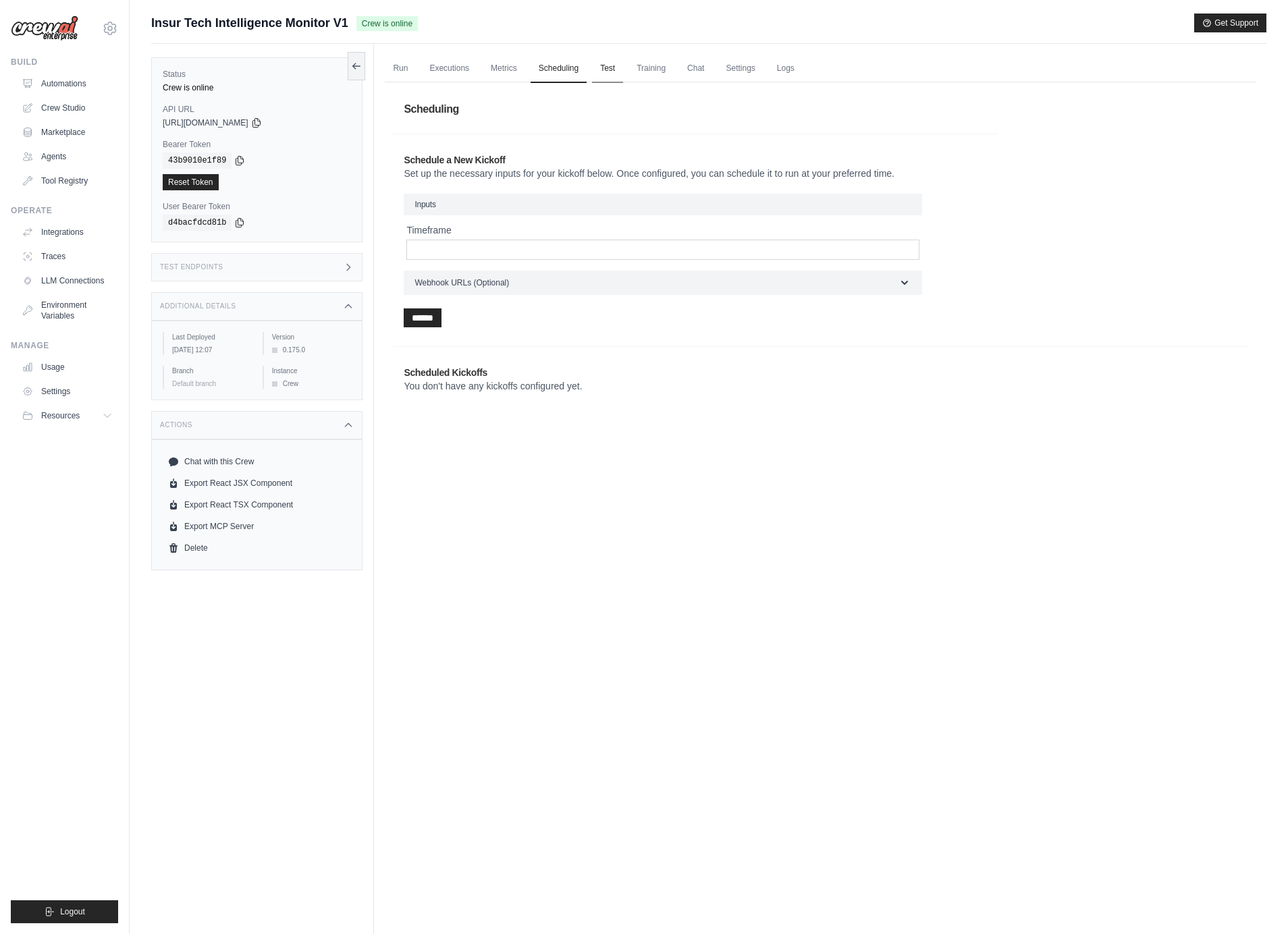
click at [608, 67] on link "Test" at bounding box center [607, 69] width 31 height 28
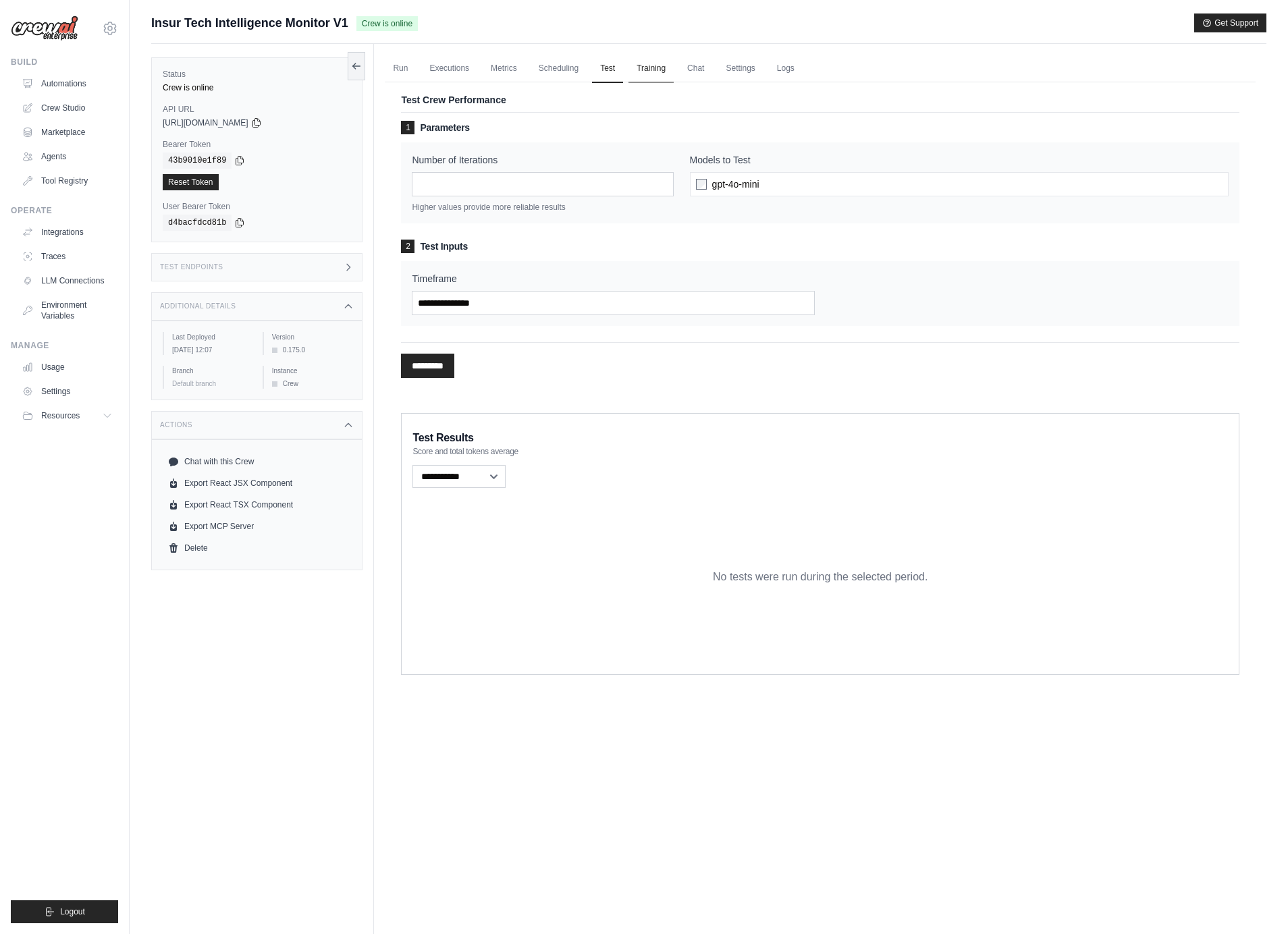
click at [646, 67] on link "Training" at bounding box center [651, 69] width 46 height 28
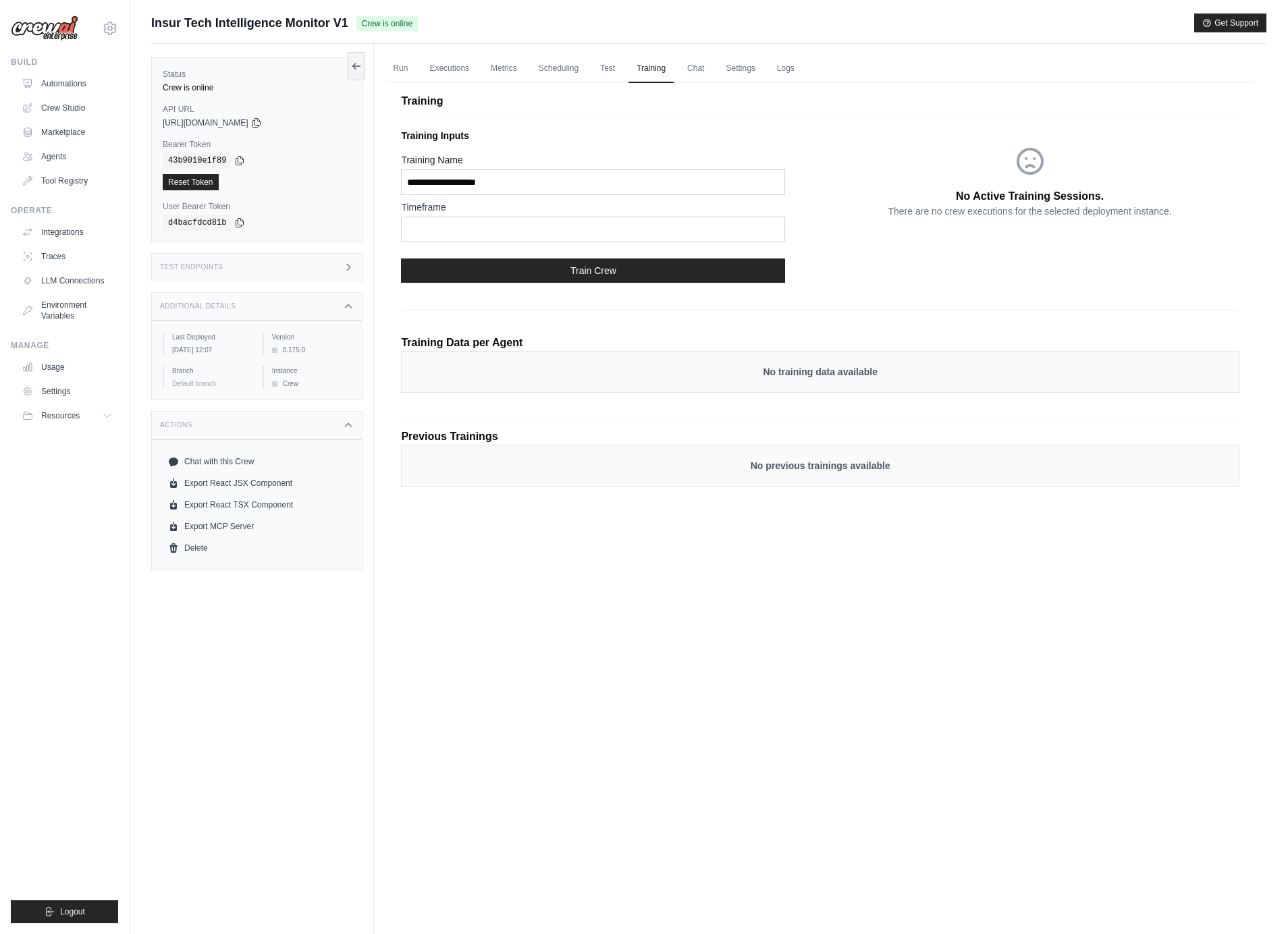
click at [712, 64] on ul "Run Executions Metrics Scheduling Test Training Chat Settings Logs" at bounding box center [820, 68] width 871 height 27
click at [685, 69] on link "Chat" at bounding box center [695, 69] width 33 height 28
click at [60, 260] on link "Traces" at bounding box center [68, 257] width 102 height 22
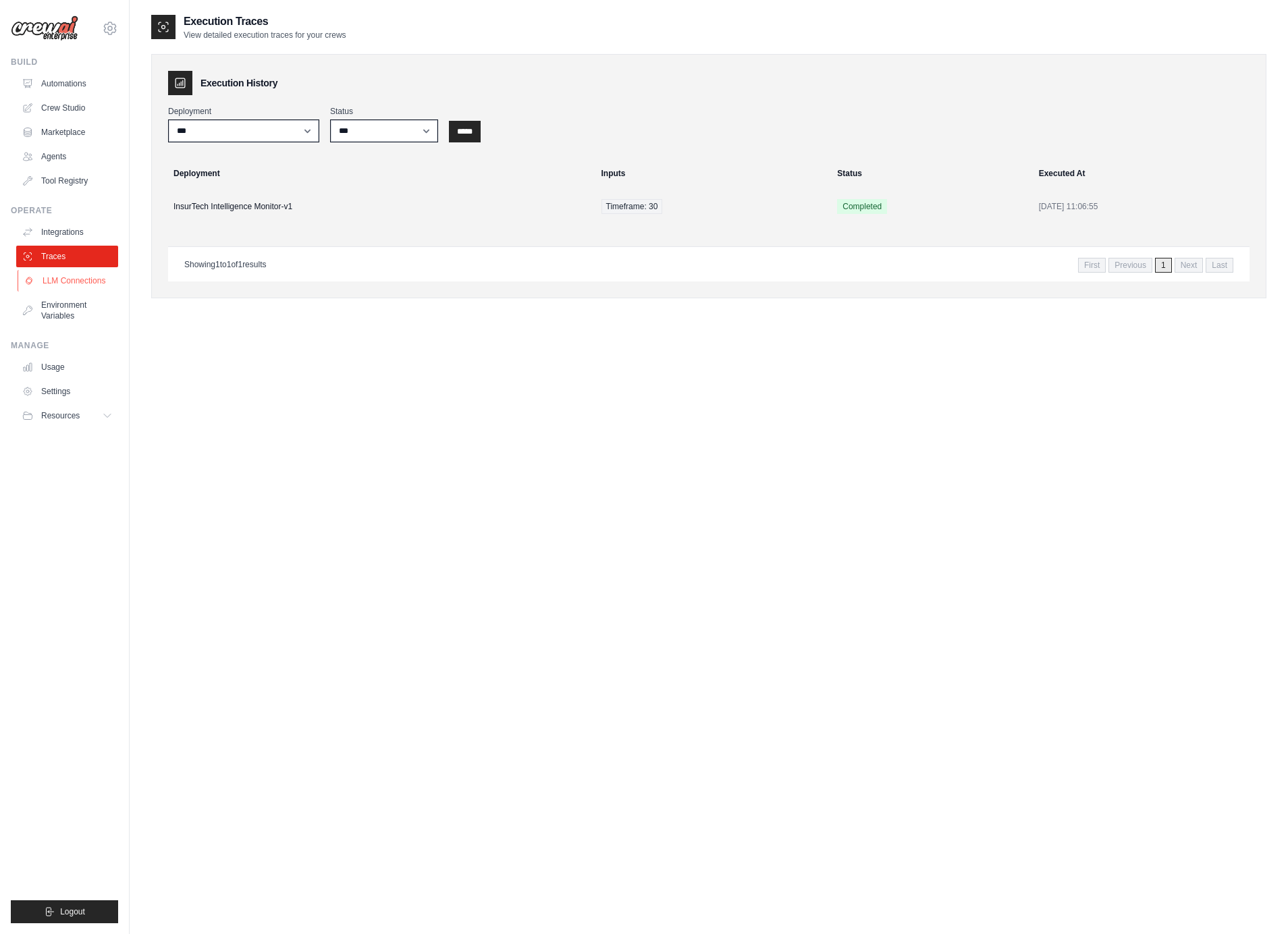
click at [59, 289] on link "LLM Connections" at bounding box center [68, 281] width 102 height 22
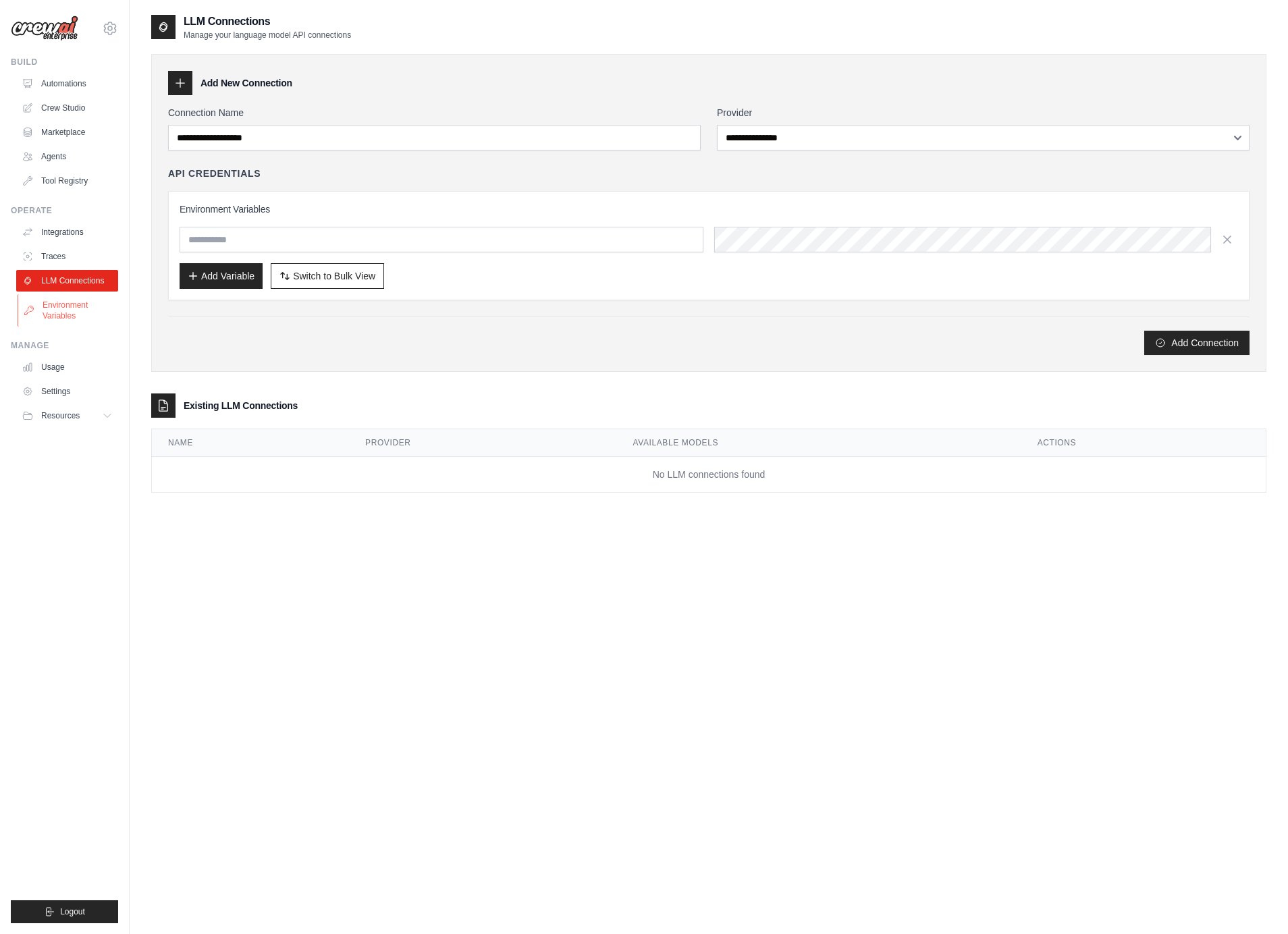
click at [60, 310] on link "Environment Variables" at bounding box center [68, 310] width 102 height 32
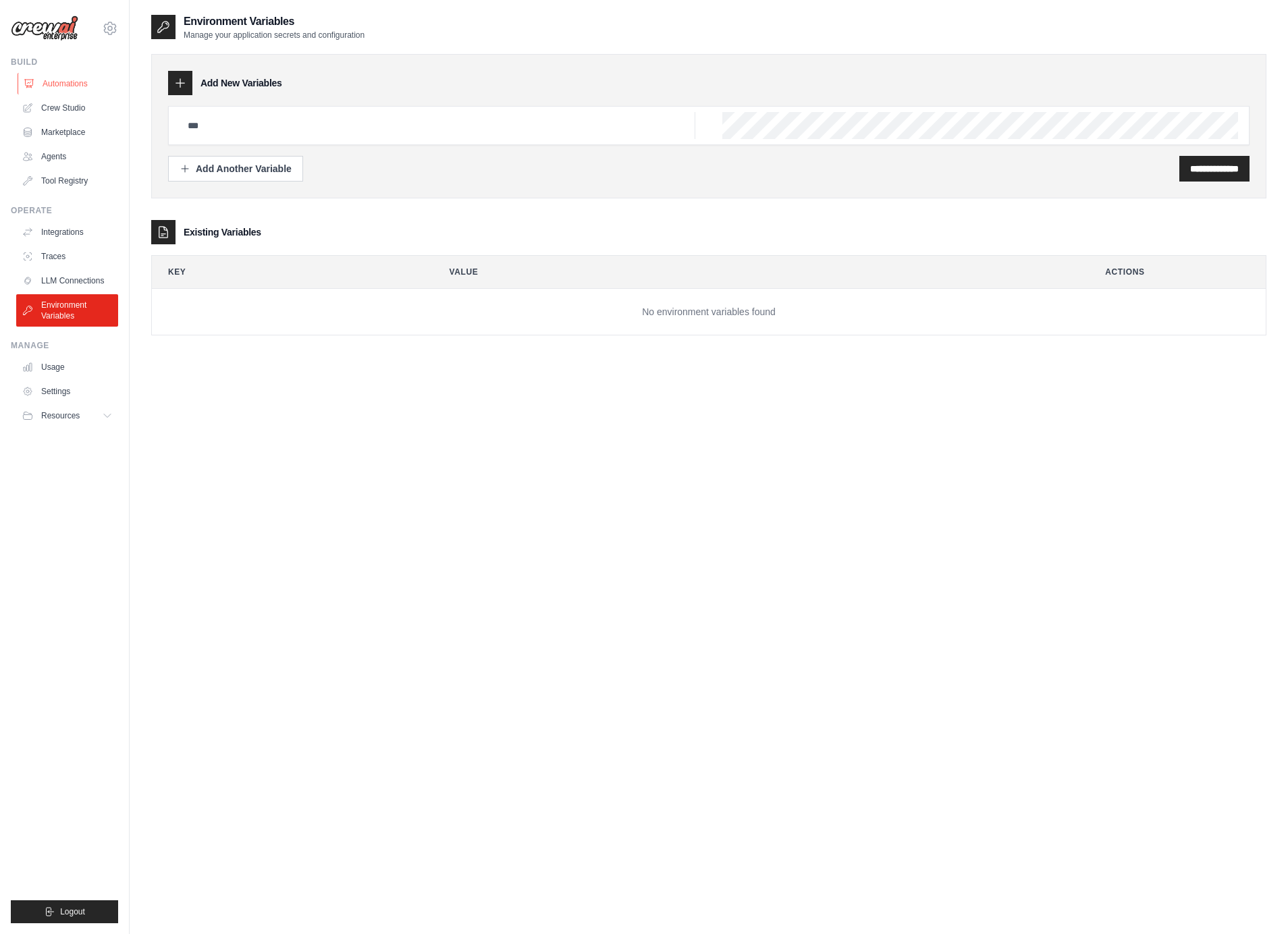
click at [50, 84] on link "Automations" at bounding box center [68, 84] width 102 height 22
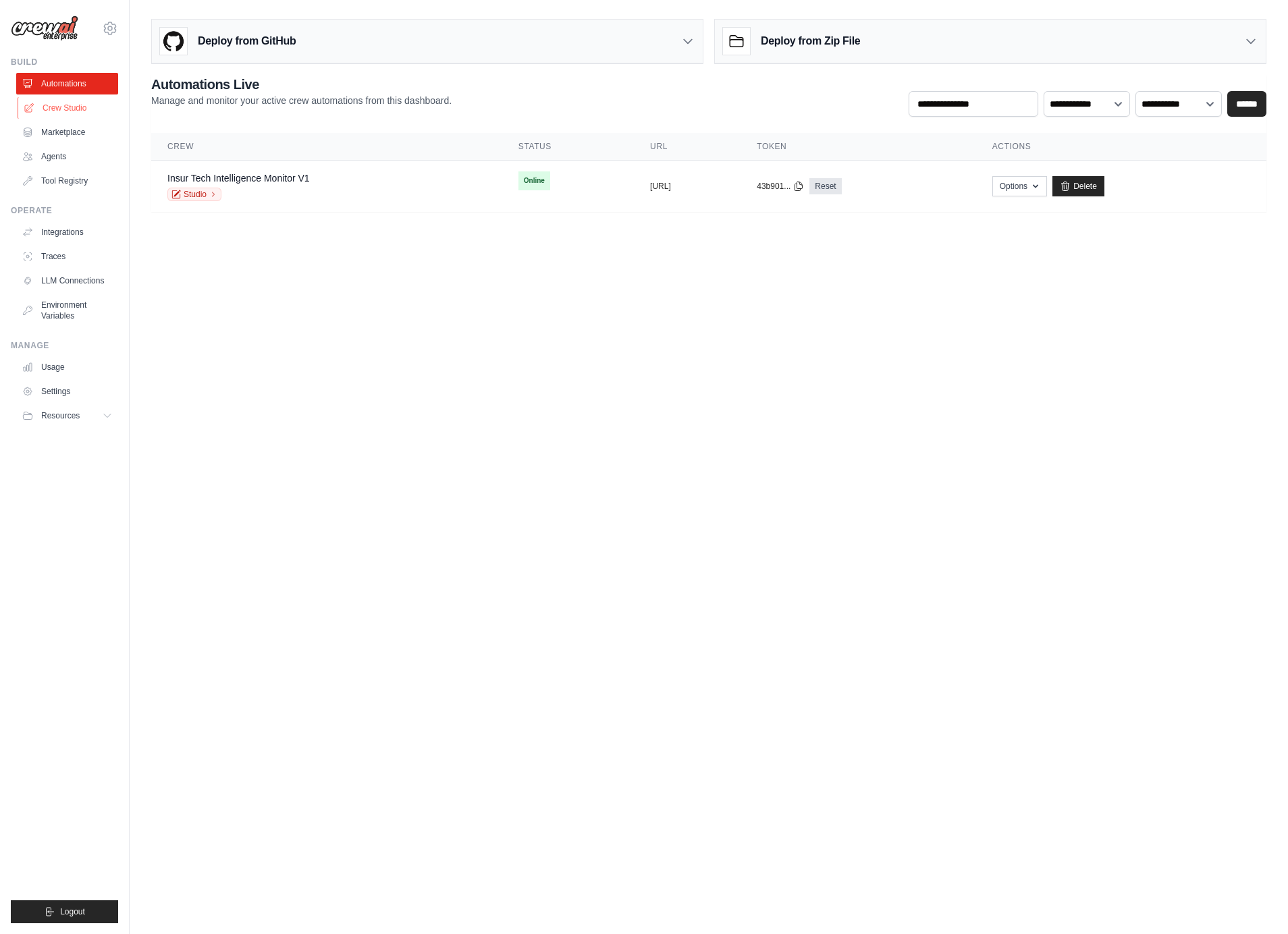
click at [53, 114] on link "Crew Studio" at bounding box center [68, 108] width 102 height 22
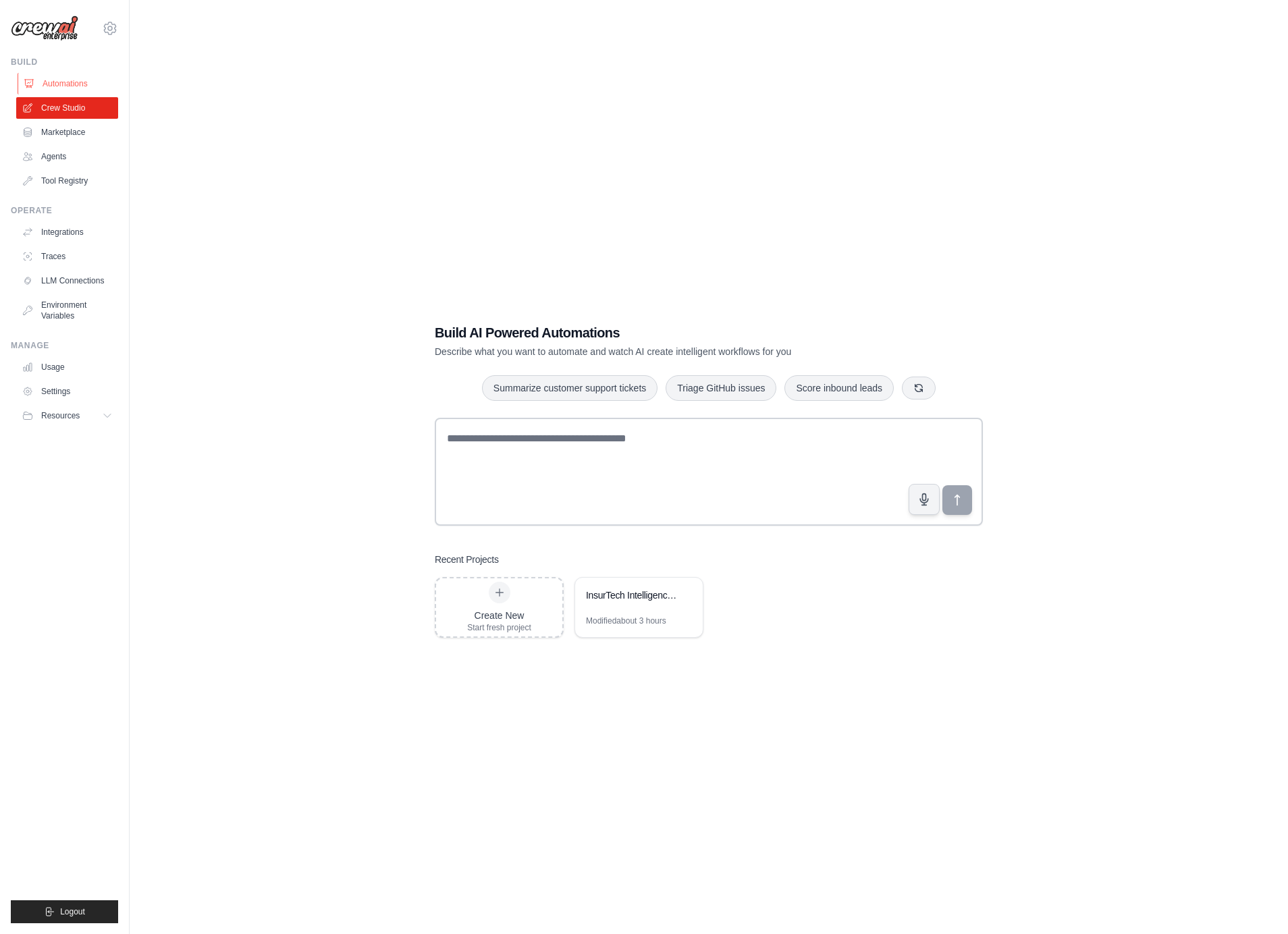
click at [56, 80] on link "Automations" at bounding box center [68, 84] width 102 height 22
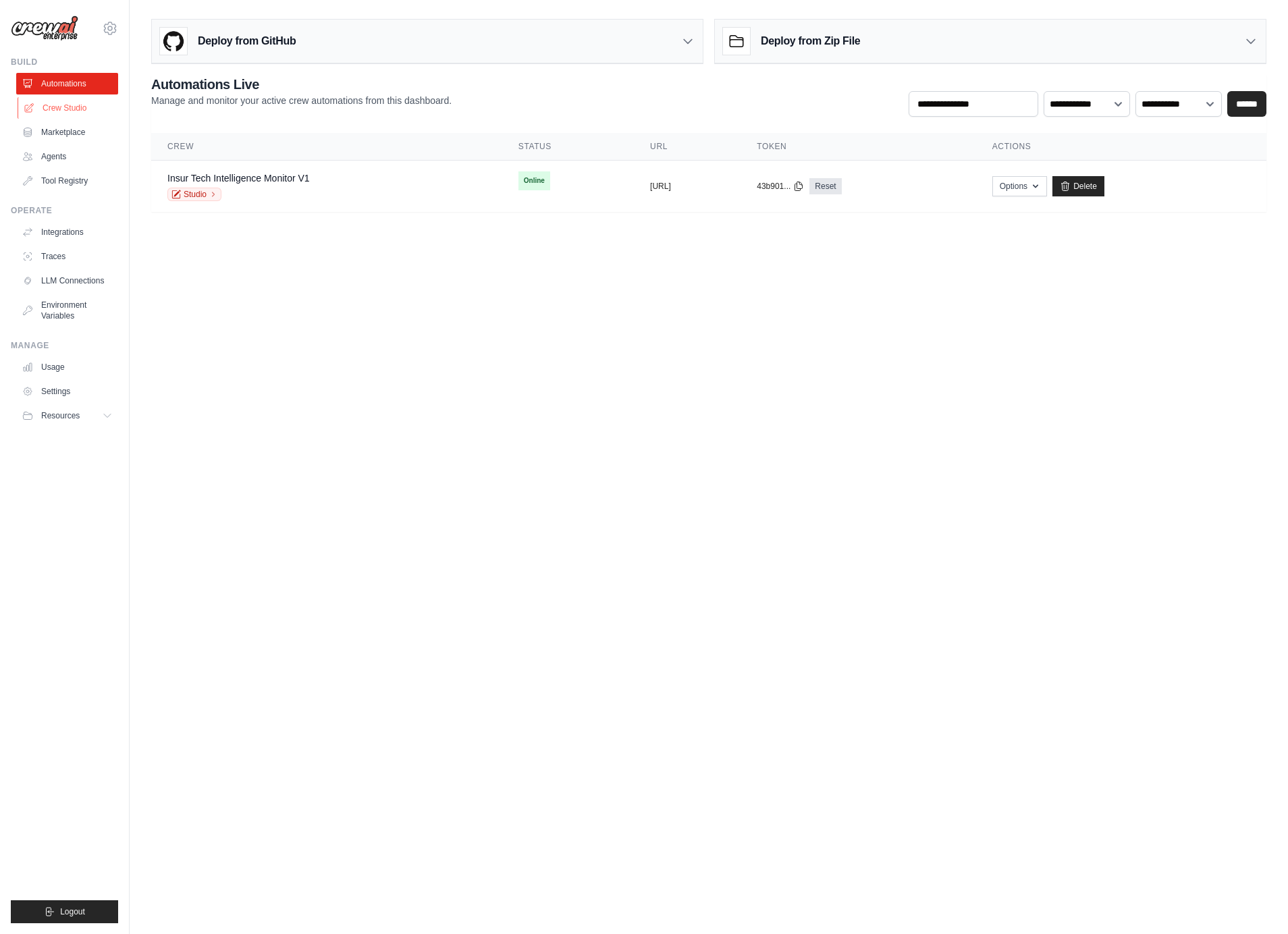
click at [52, 103] on link "Crew Studio" at bounding box center [68, 108] width 102 height 22
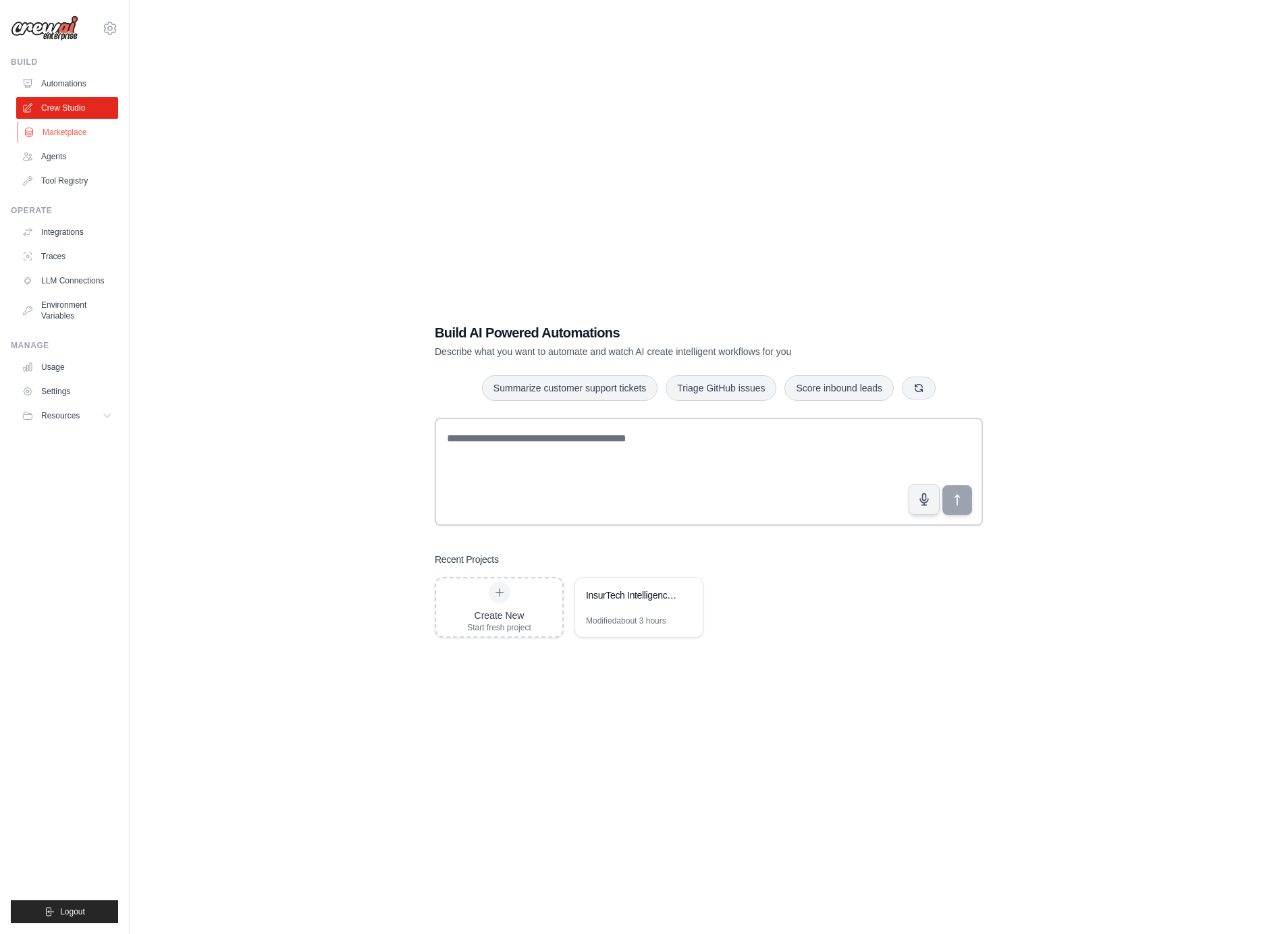
click at [63, 128] on link "Marketplace" at bounding box center [68, 133] width 102 height 22
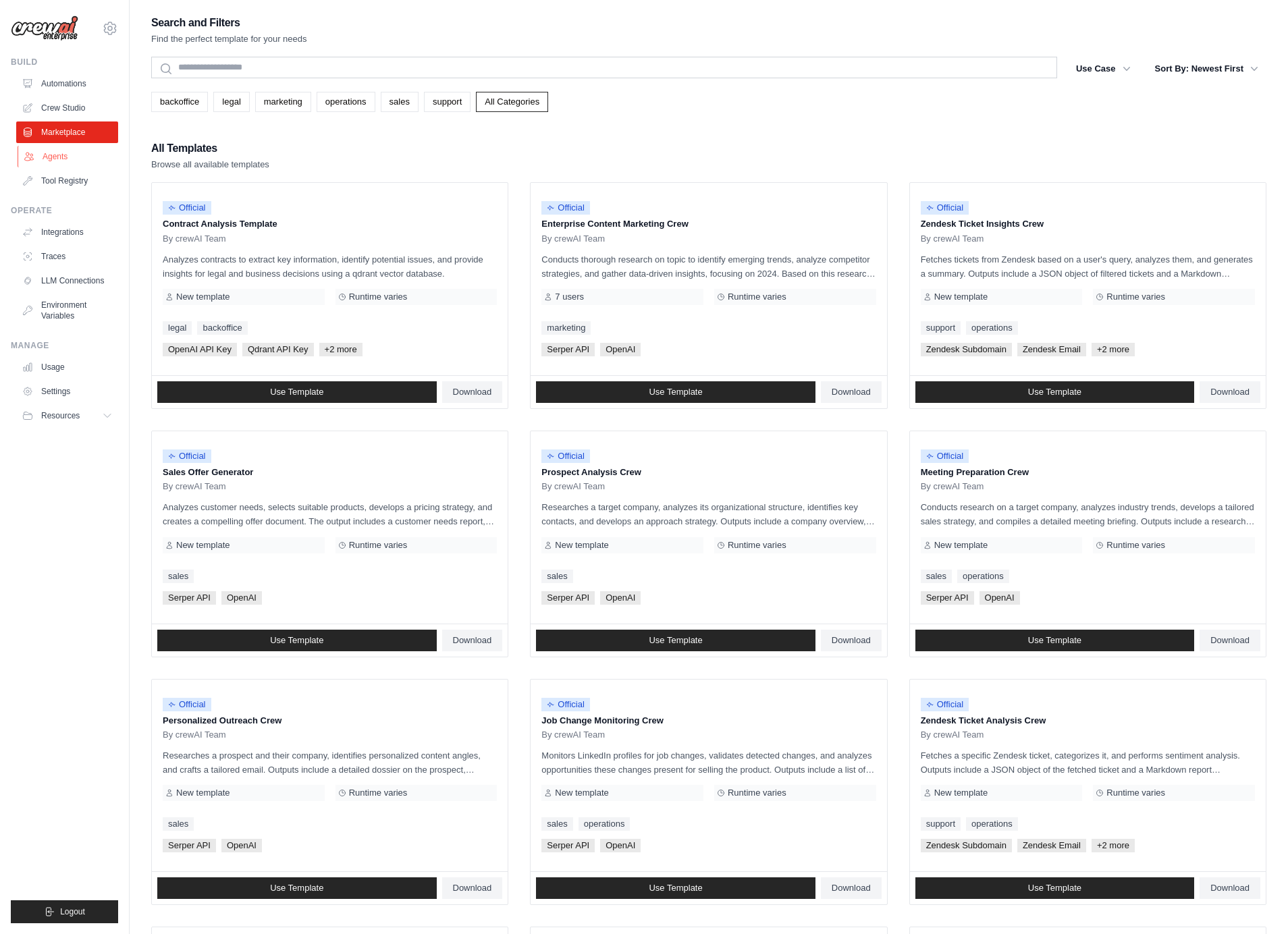
click at [75, 161] on link "Agents" at bounding box center [68, 157] width 102 height 22
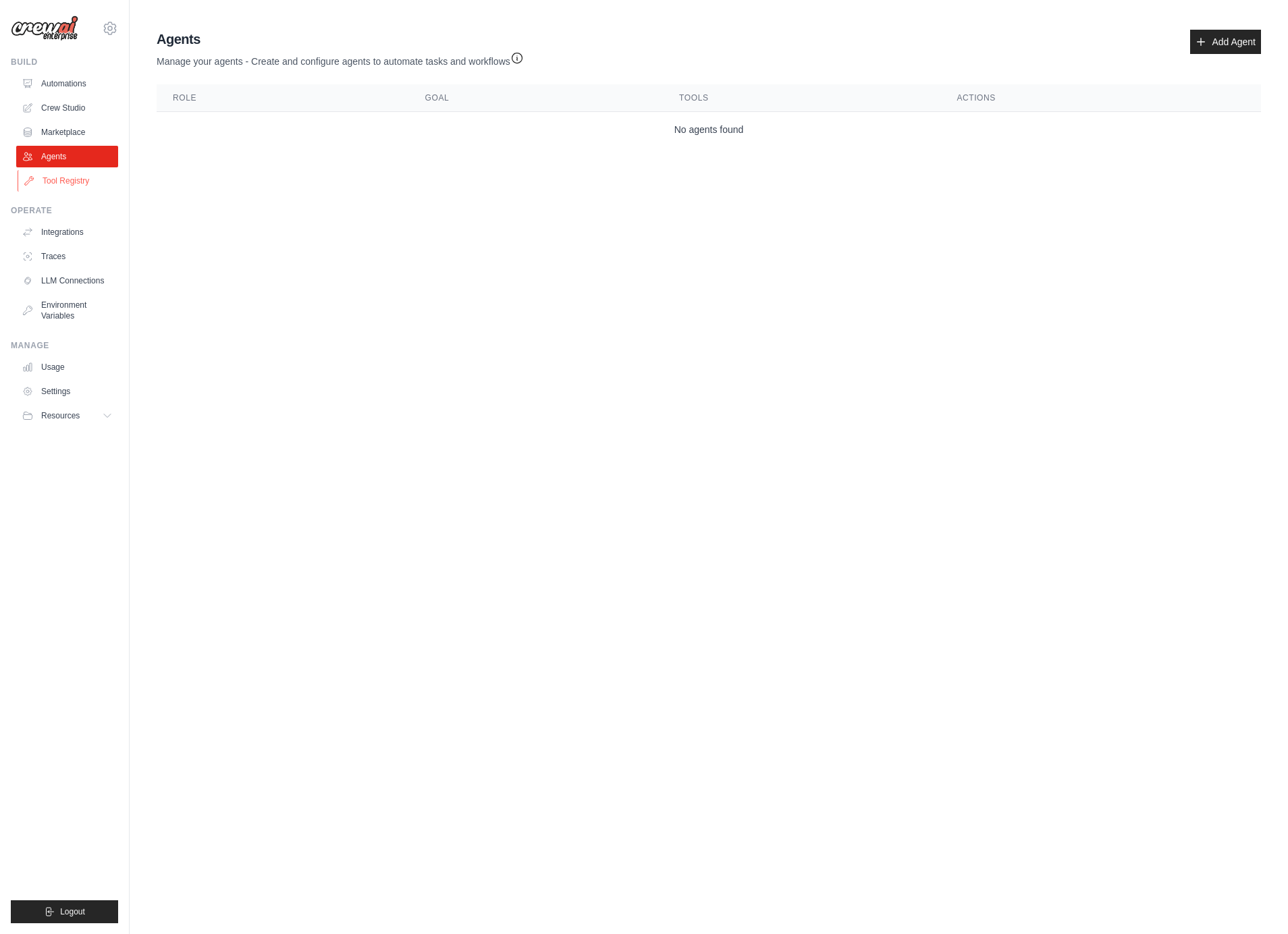
click at [78, 179] on link "Tool Registry" at bounding box center [68, 181] width 102 height 22
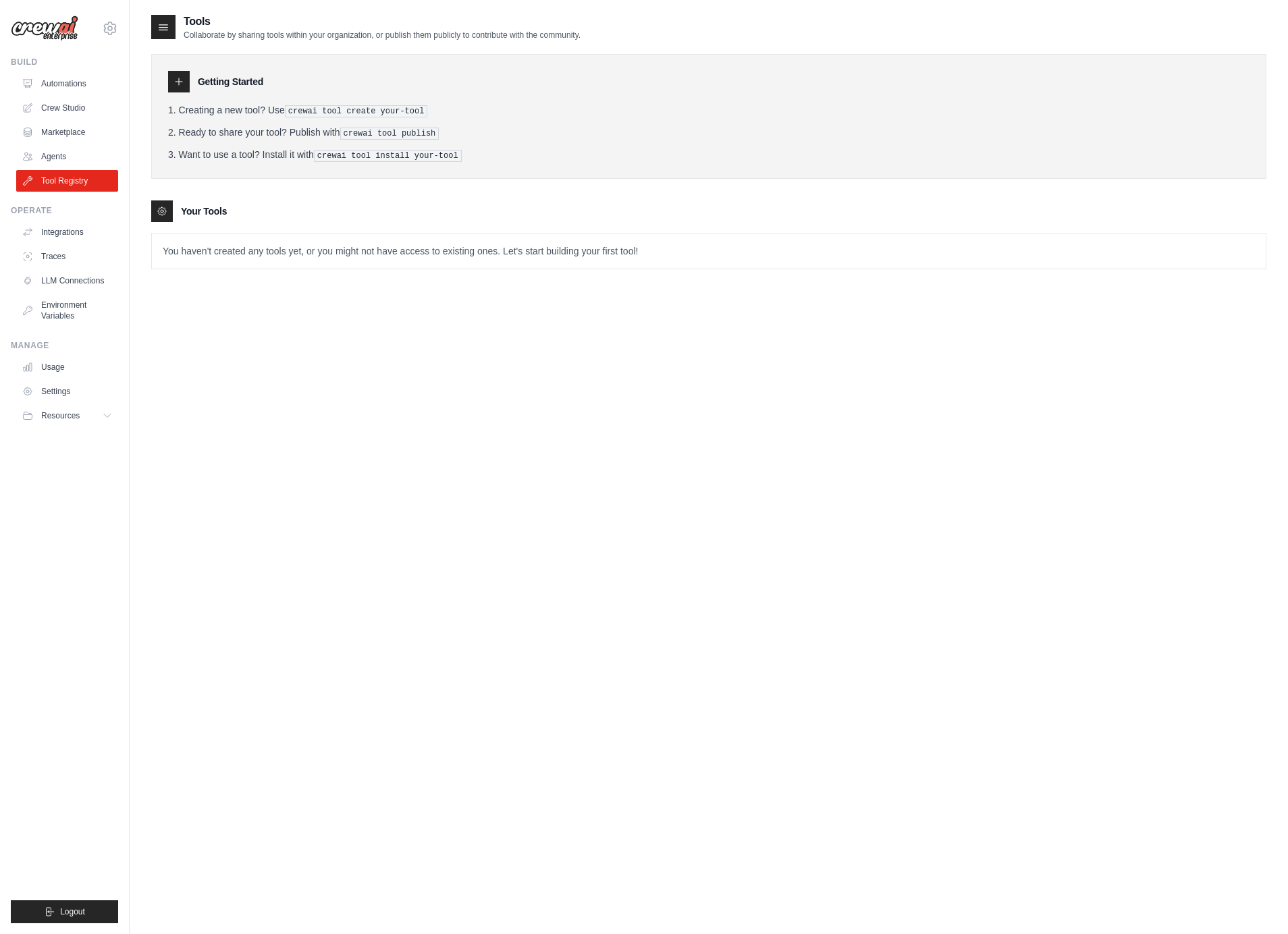
click at [328, 363] on div "Tools Collaborate by sharing tools within your organization, or publish them pu…" at bounding box center [709, 480] width 1116 height 934
click at [61, 155] on link "Agents" at bounding box center [68, 157] width 102 height 22
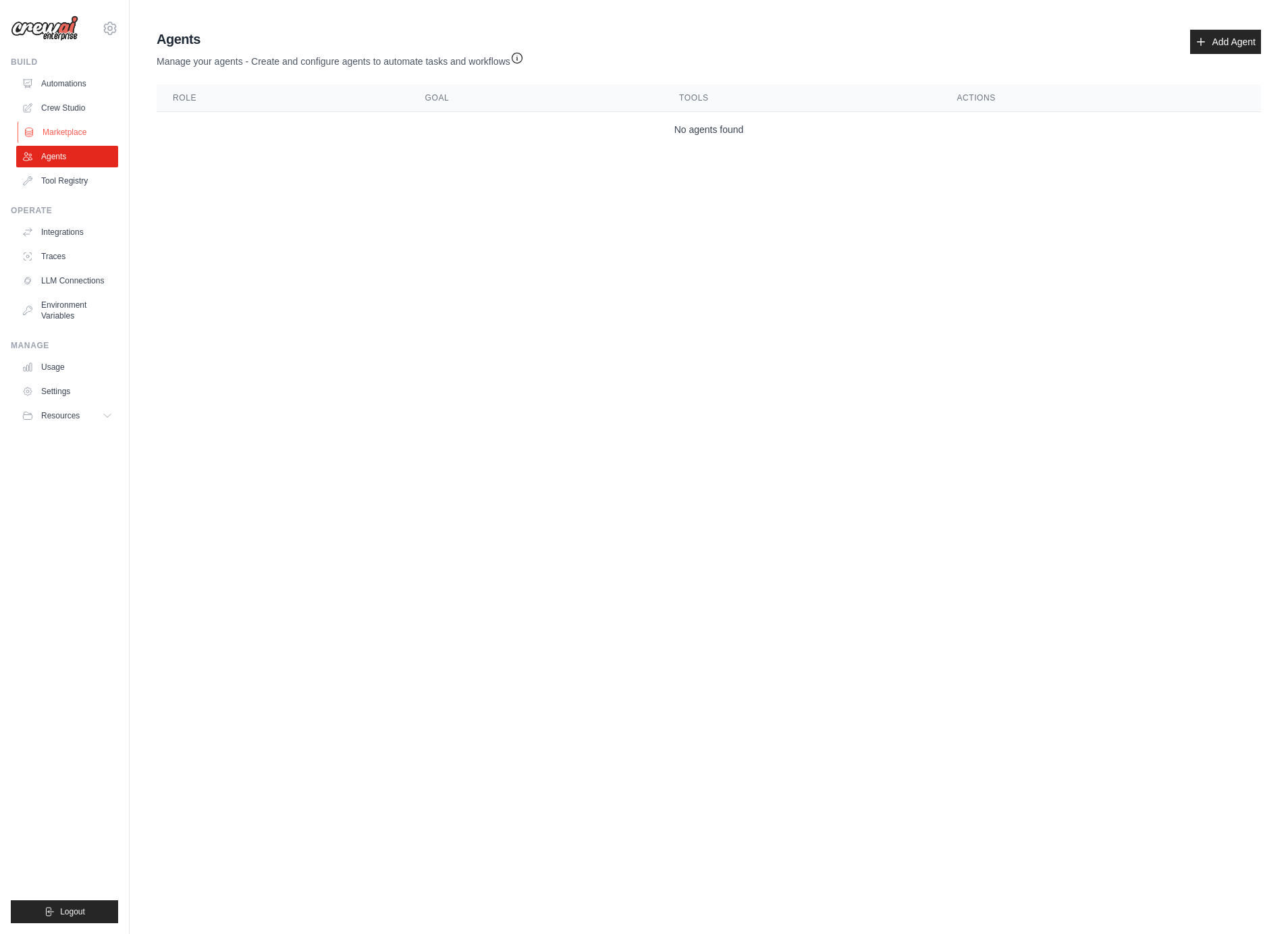
click at [60, 122] on link "Marketplace" at bounding box center [68, 133] width 102 height 22
